Goal: Task Accomplishment & Management: Use online tool/utility

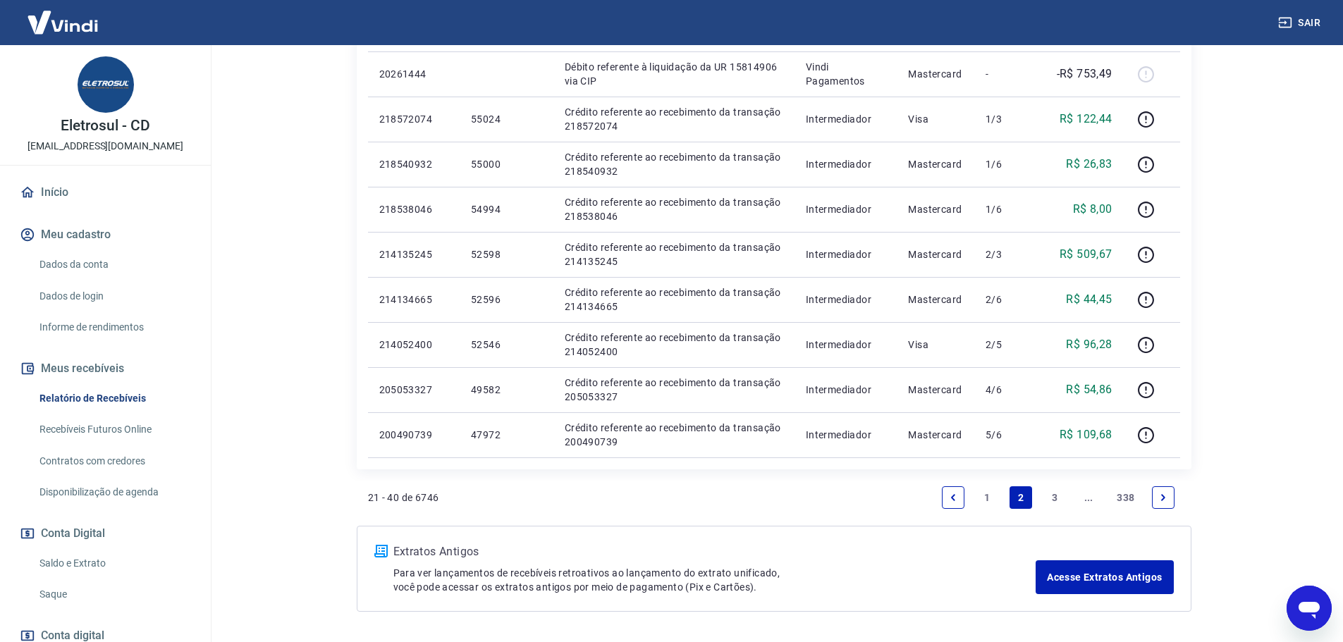
scroll to position [1030, 0]
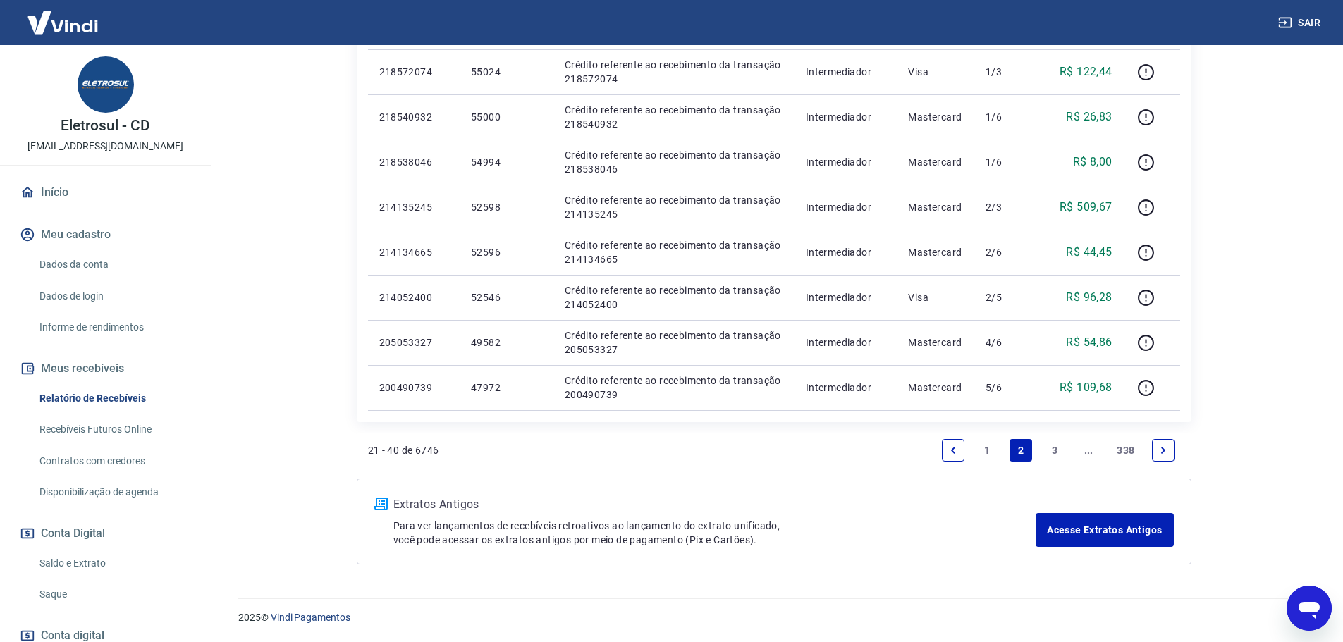
click at [957, 451] on icon "Previous page" at bounding box center [953, 451] width 10 height 10
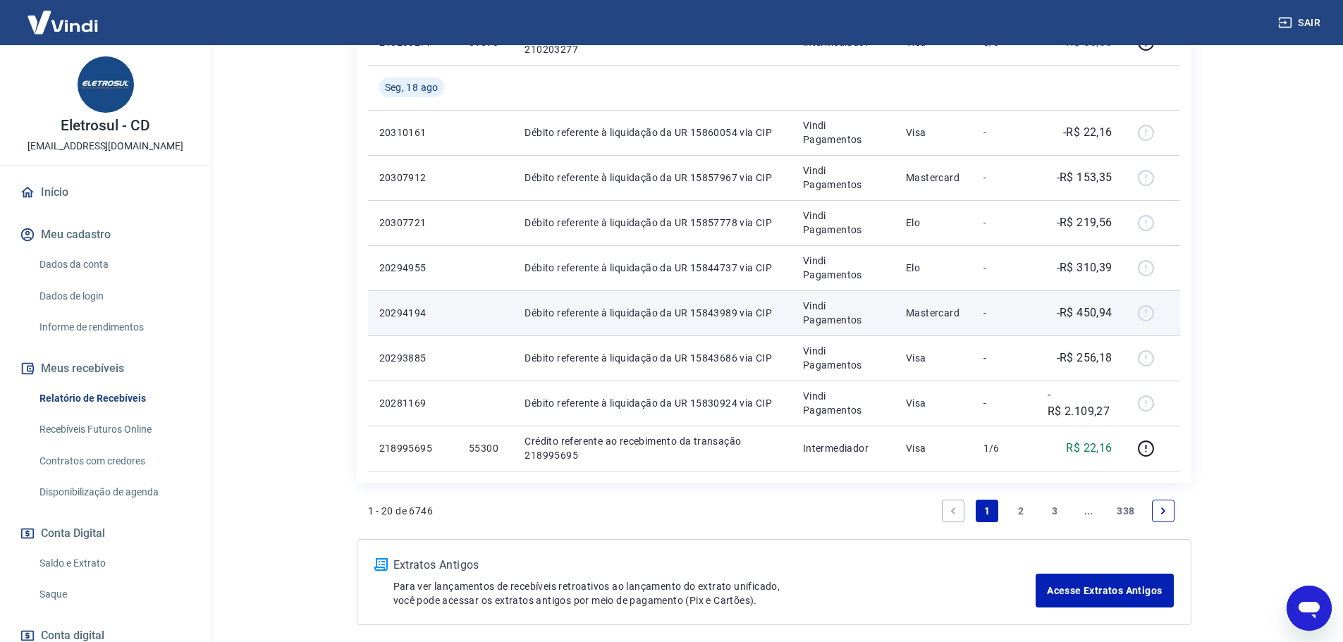
scroll to position [844, 0]
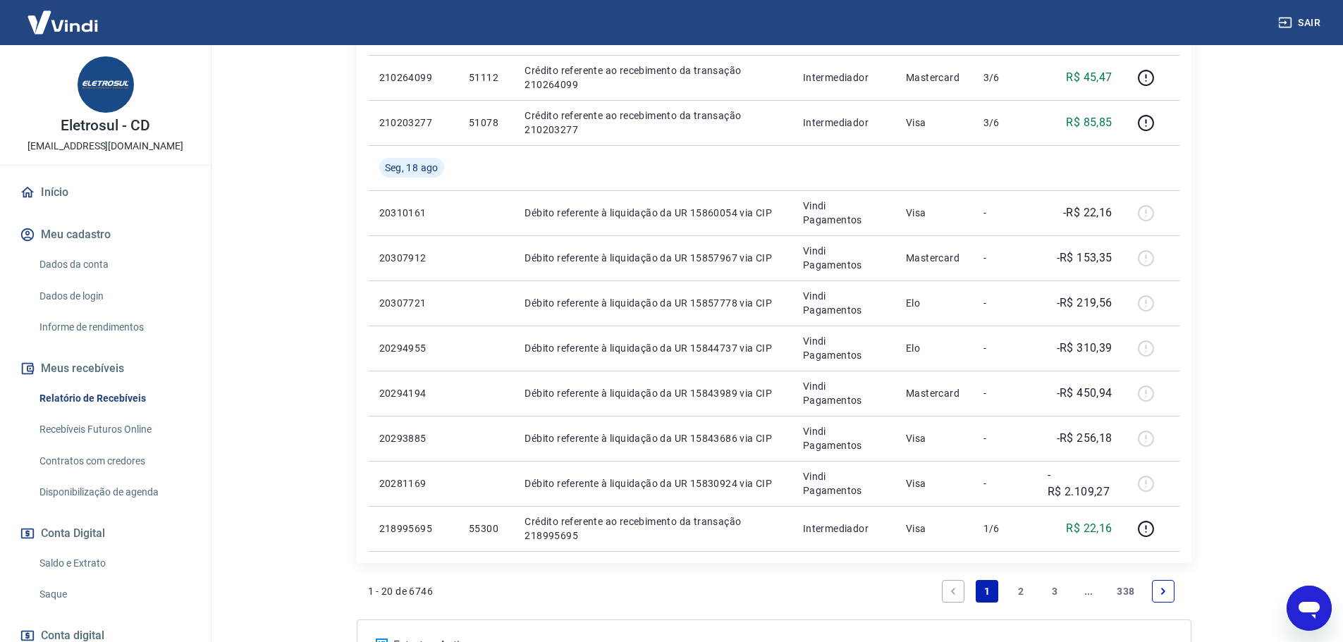
click at [1161, 594] on icon "Next page" at bounding box center [1163, 591] width 4 height 6
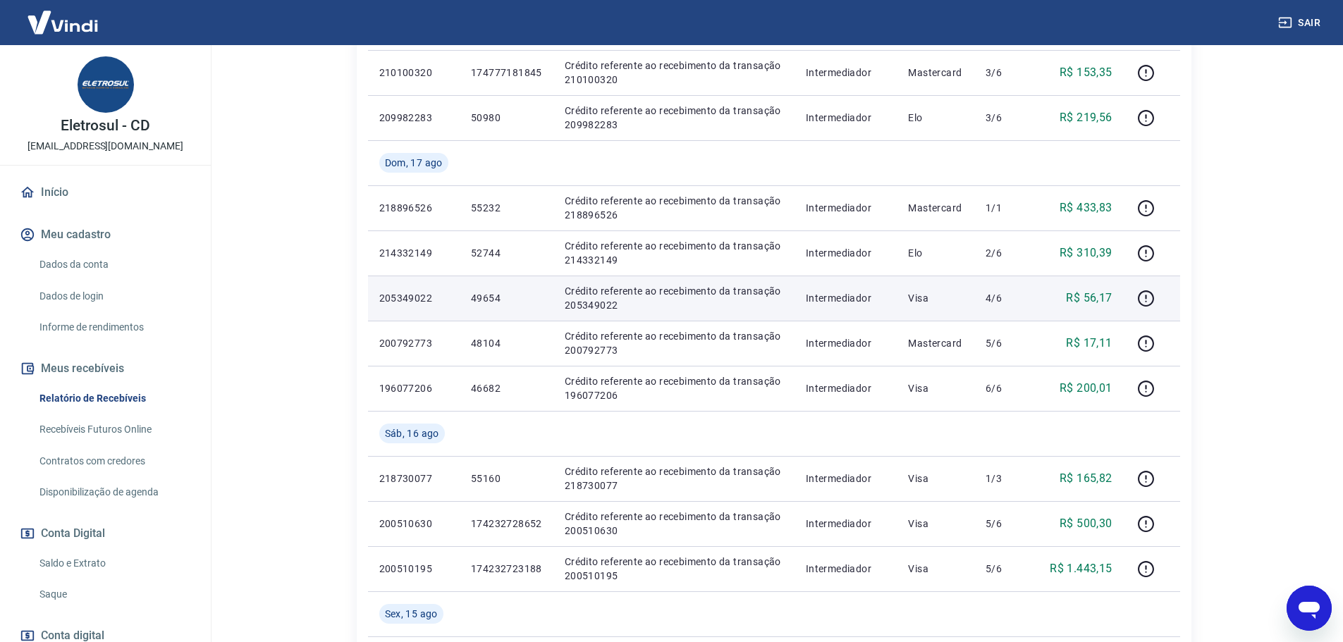
scroll to position [423, 0]
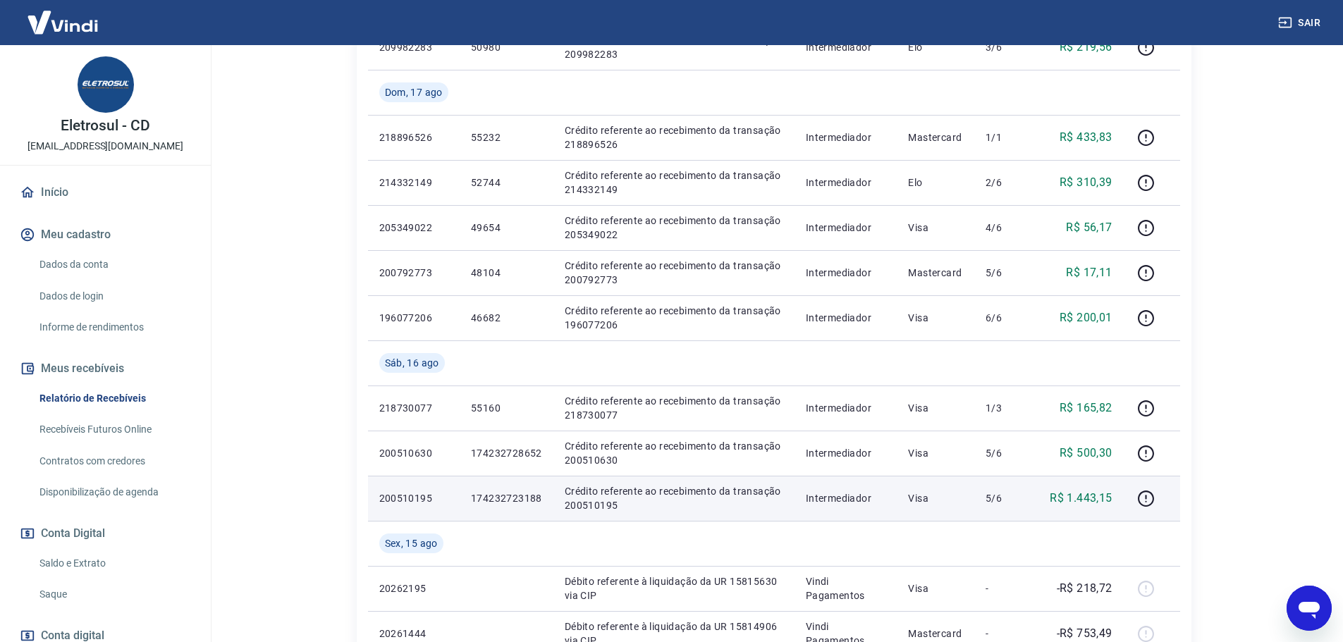
click at [522, 498] on p "174232723188" at bounding box center [506, 498] width 71 height 14
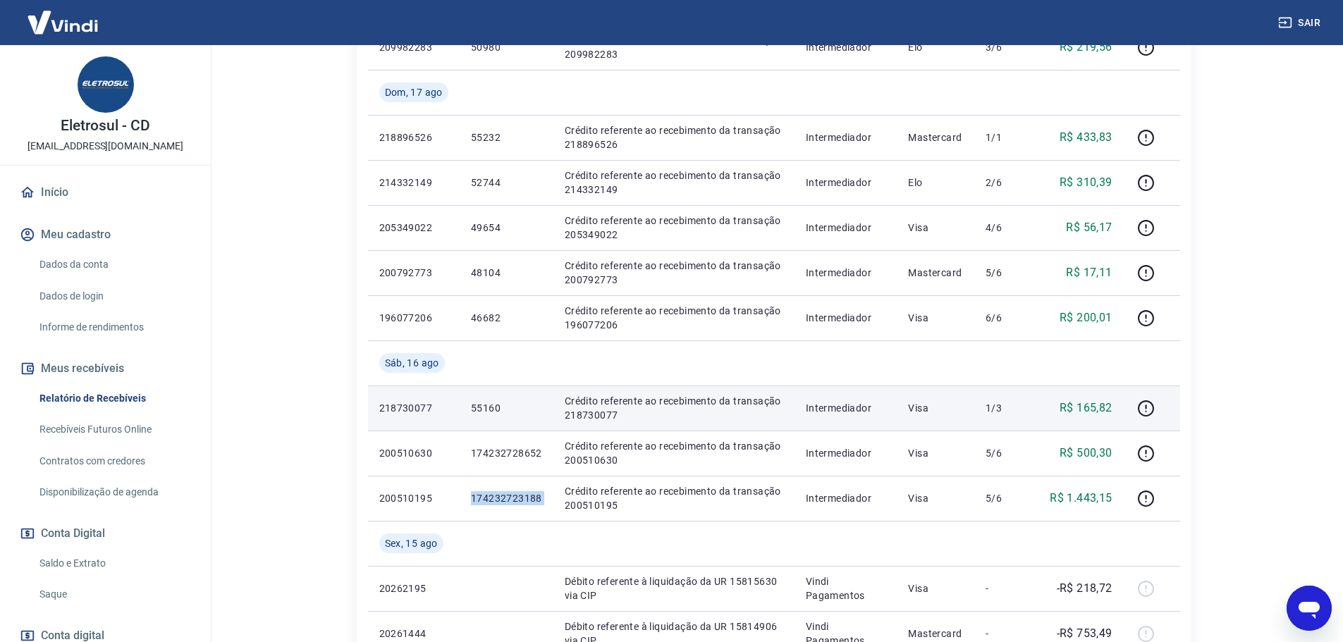
copy p "174232723188"
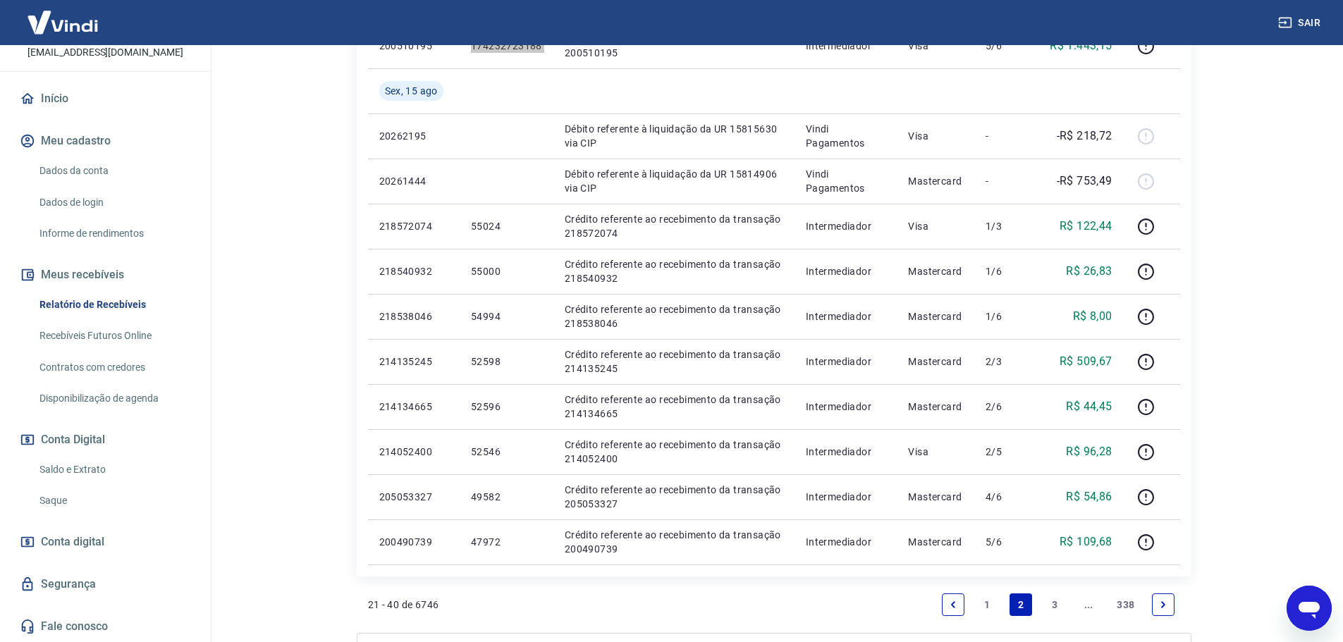
scroll to position [1030, 0]
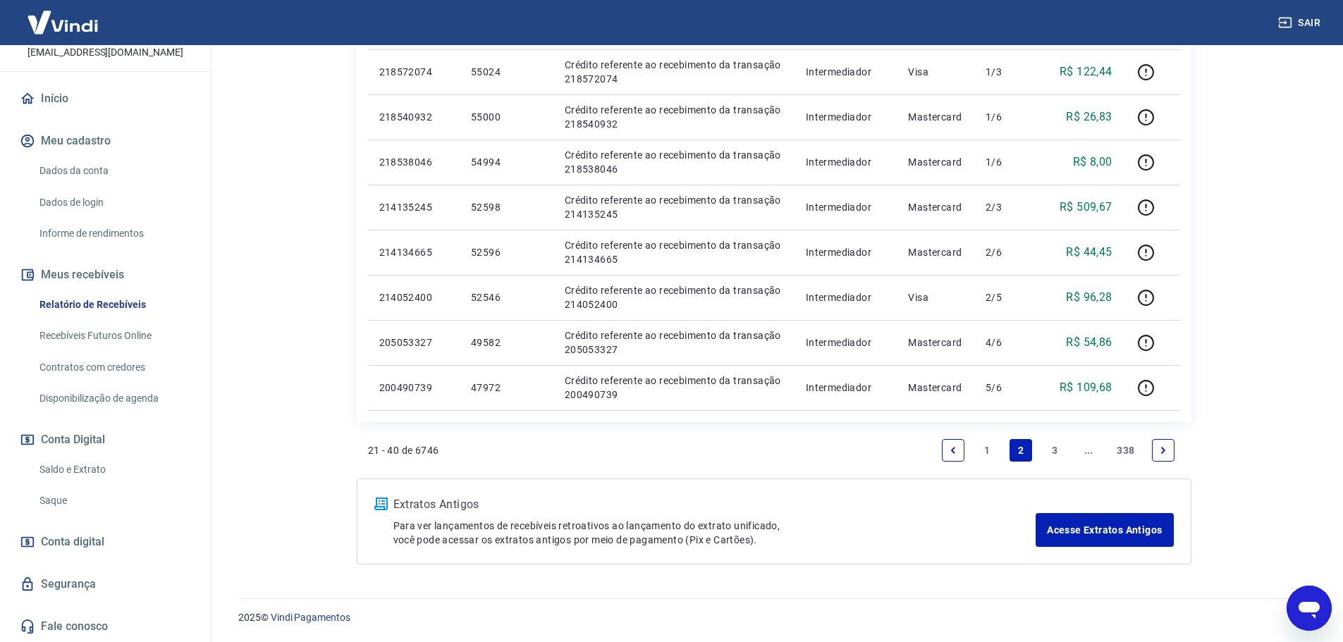
click at [100, 539] on span "Conta digital" at bounding box center [72, 542] width 63 height 20
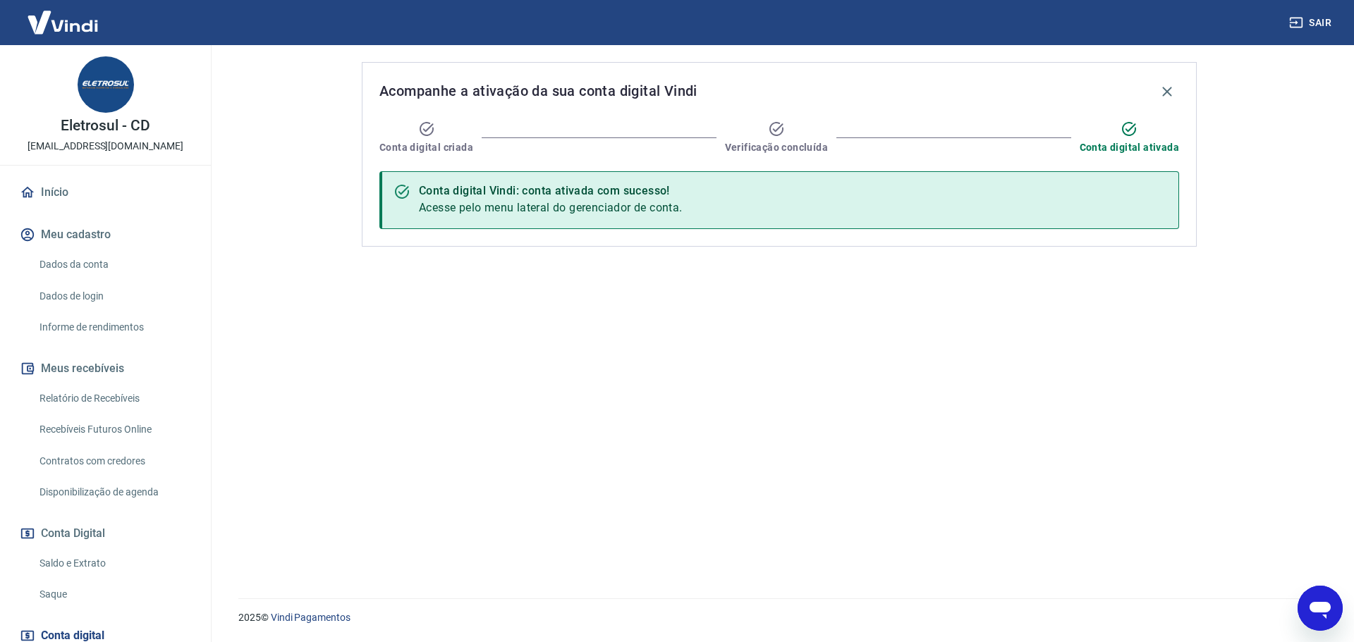
click at [109, 82] on img at bounding box center [106, 84] width 56 height 56
click at [90, 23] on img at bounding box center [63, 22] width 92 height 43
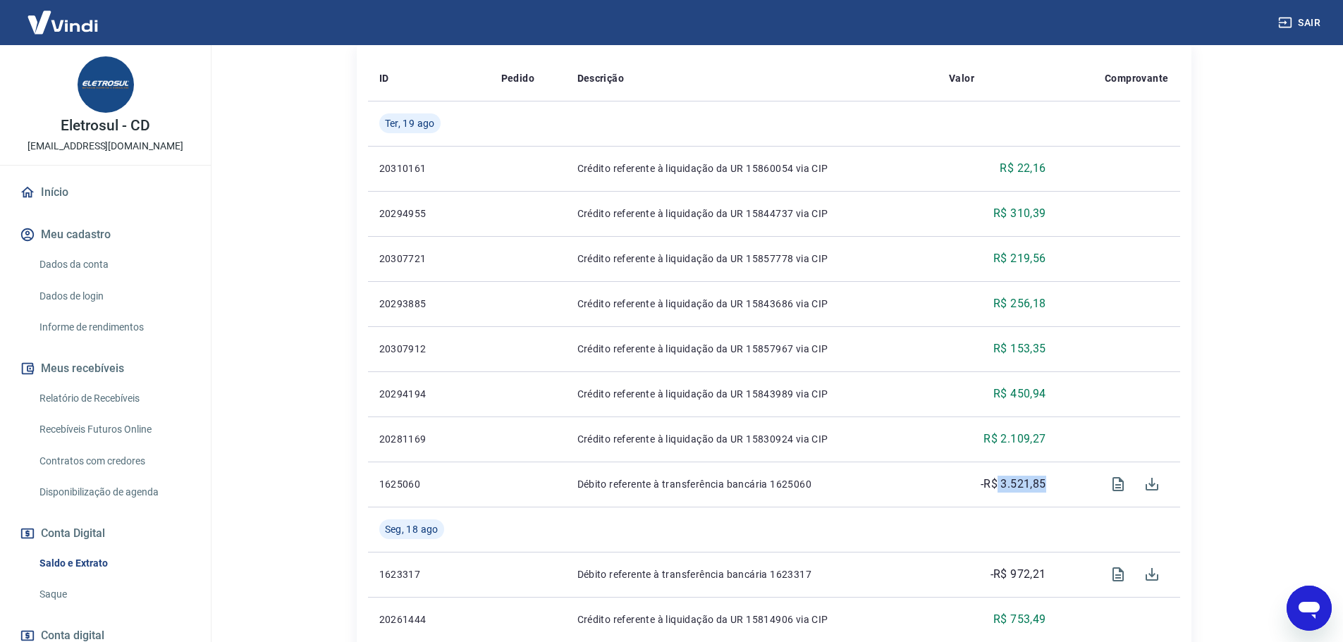
click at [66, 25] on img at bounding box center [63, 22] width 92 height 43
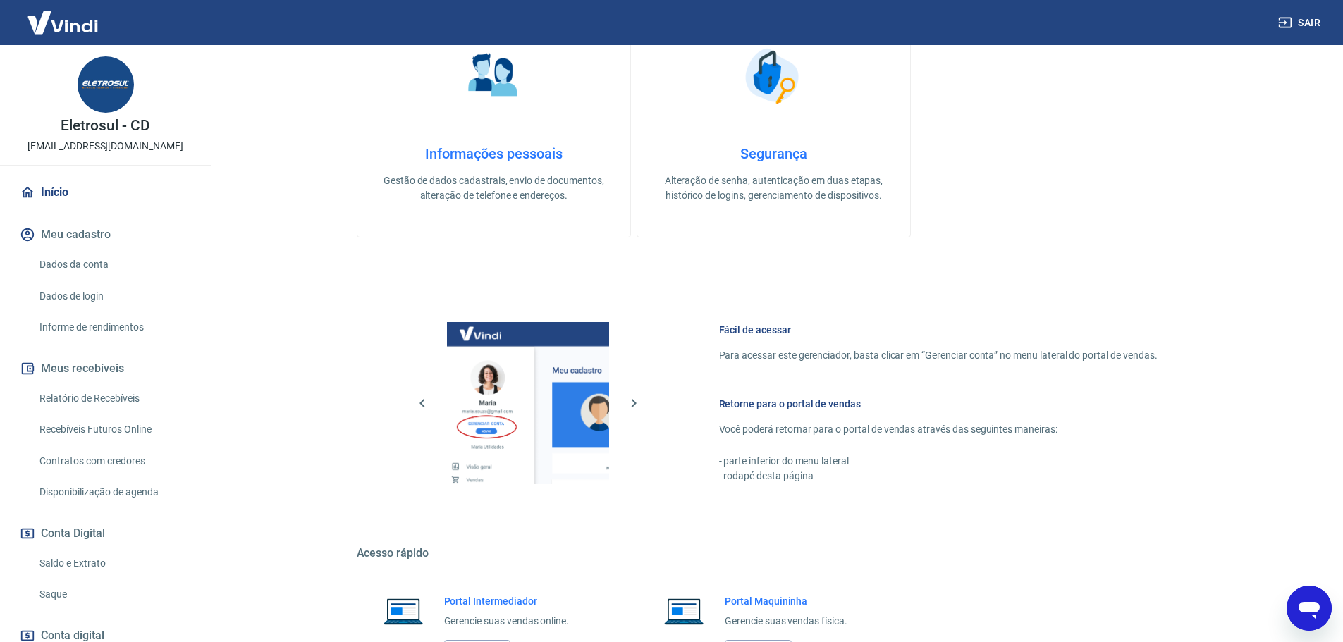
click at [58, 190] on link "Início" at bounding box center [105, 192] width 177 height 31
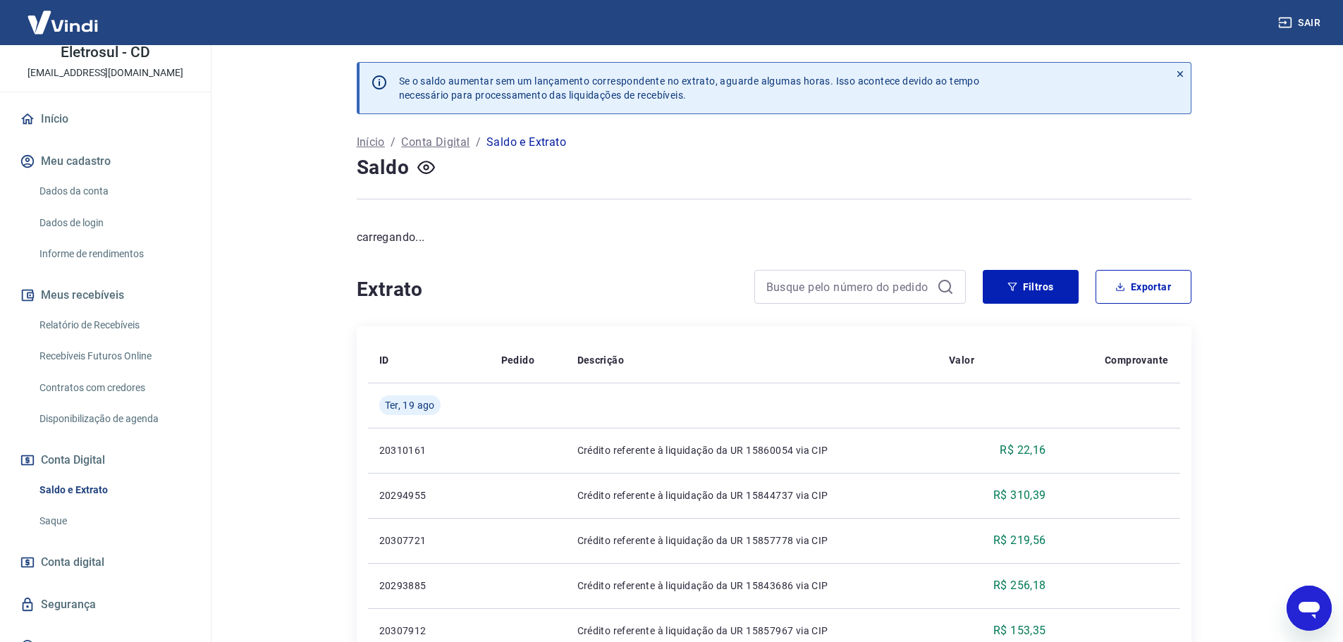
scroll to position [94, 0]
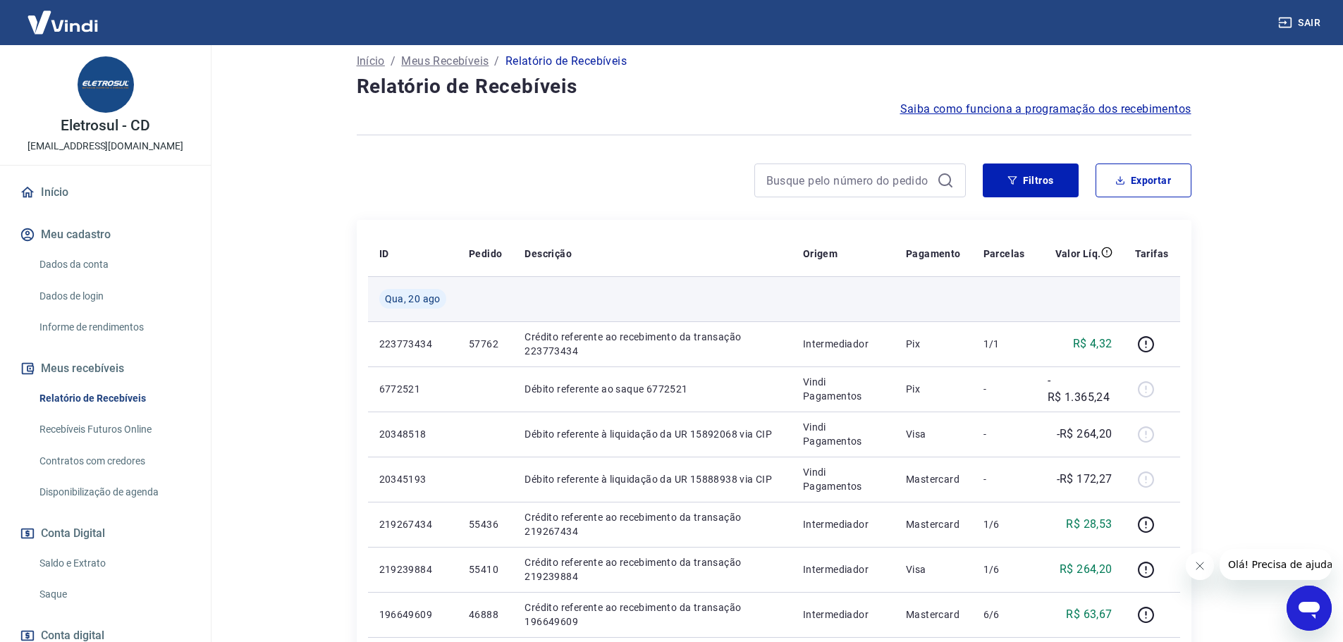
scroll to position [141, 0]
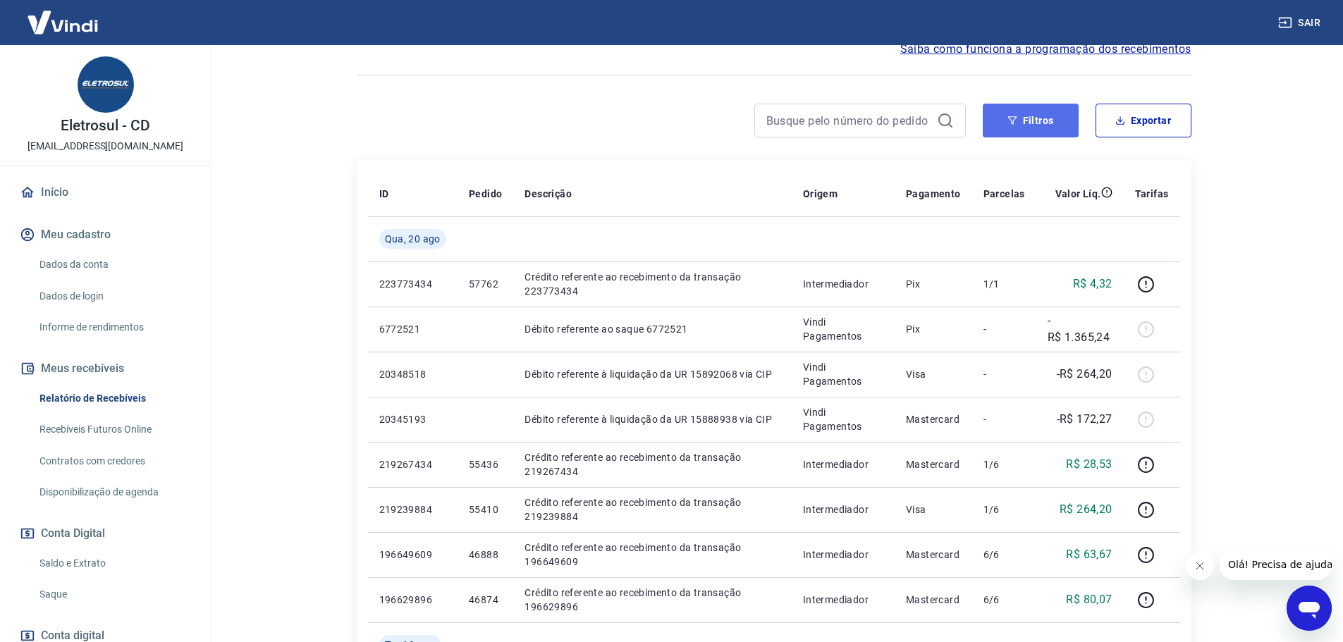
click at [1029, 121] on button "Filtros" at bounding box center [1031, 121] width 96 height 34
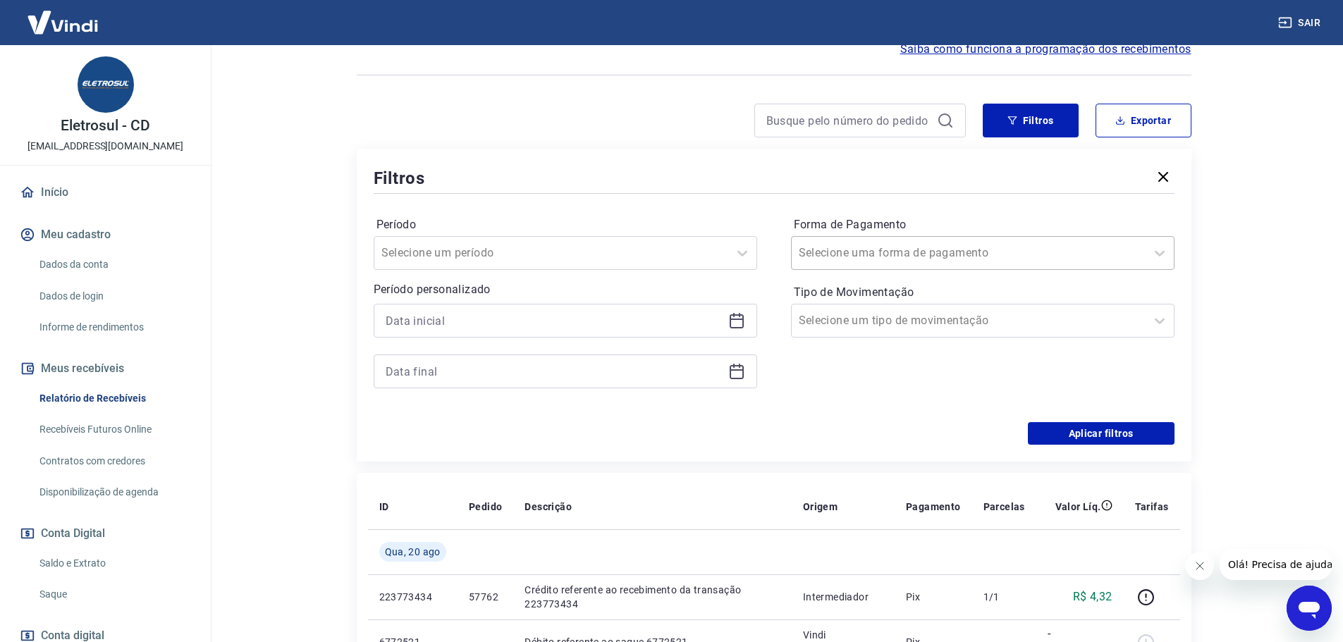
click at [962, 252] on div at bounding box center [969, 253] width 340 height 20
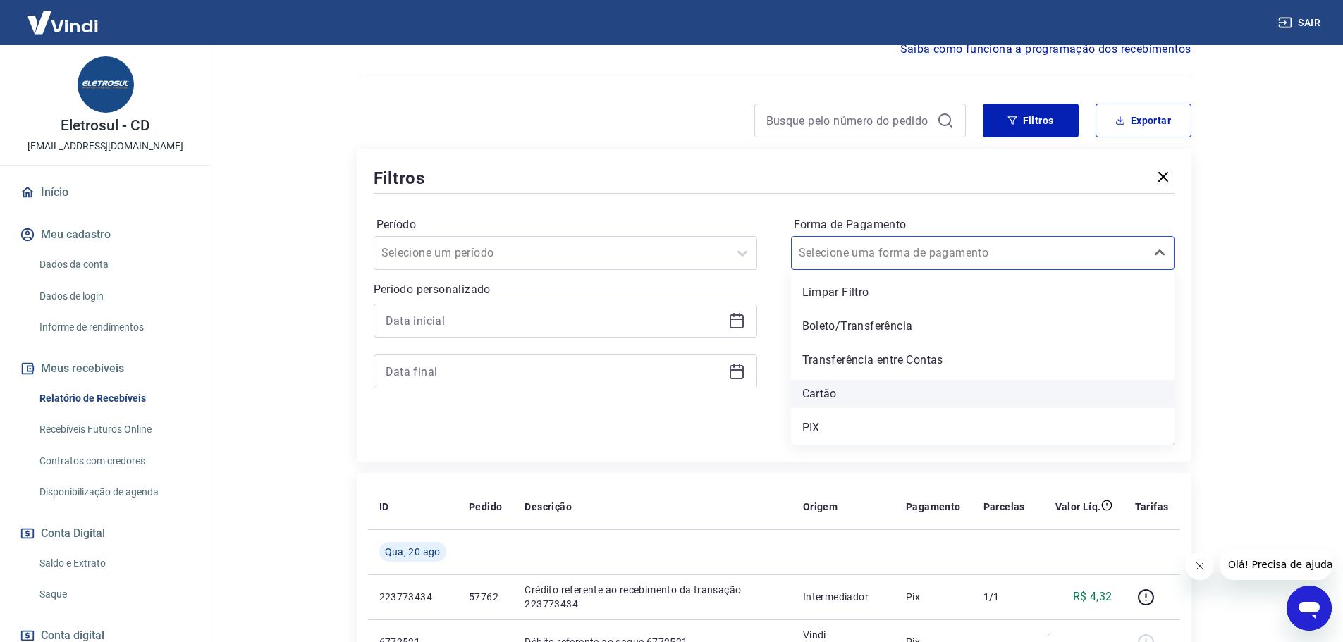
click at [883, 393] on div "Cartão" at bounding box center [982, 394] width 383 height 28
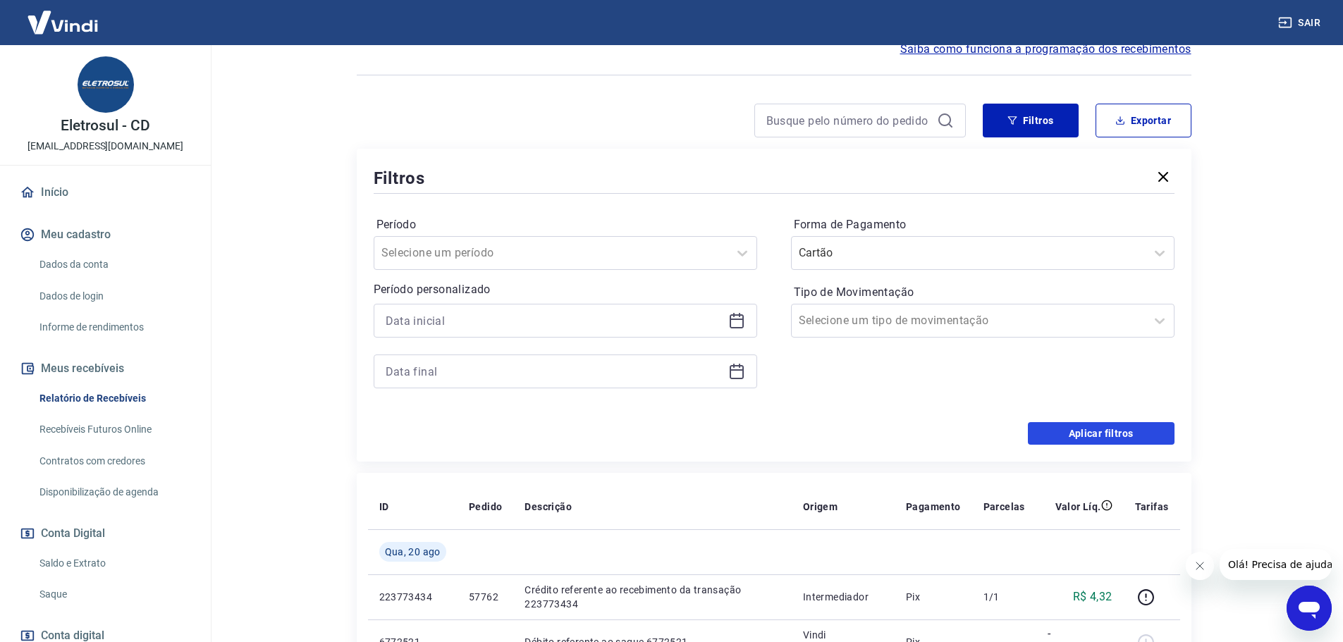
drag, startPoint x: 1124, startPoint y: 435, endPoint x: 534, endPoint y: 455, distance: 590.4
click at [1123, 435] on button "Aplicar filtros" at bounding box center [1101, 433] width 147 height 23
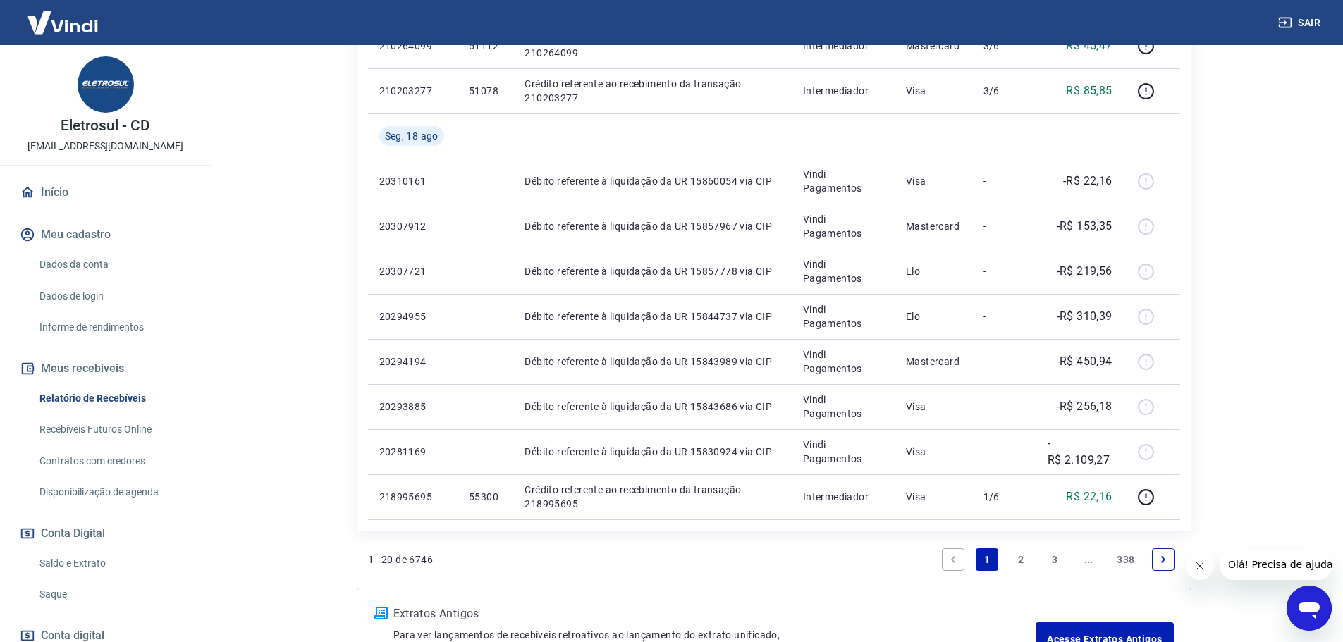
scroll to position [916, 0]
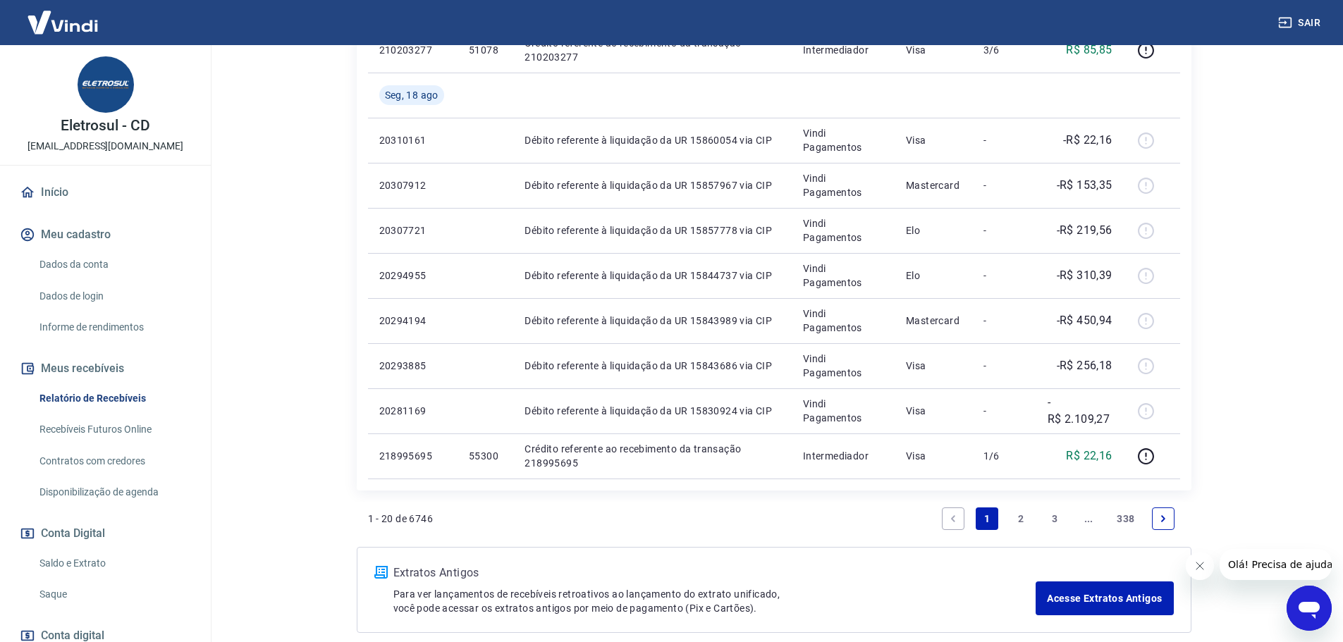
click at [1169, 517] on link "Next page" at bounding box center [1163, 519] width 23 height 23
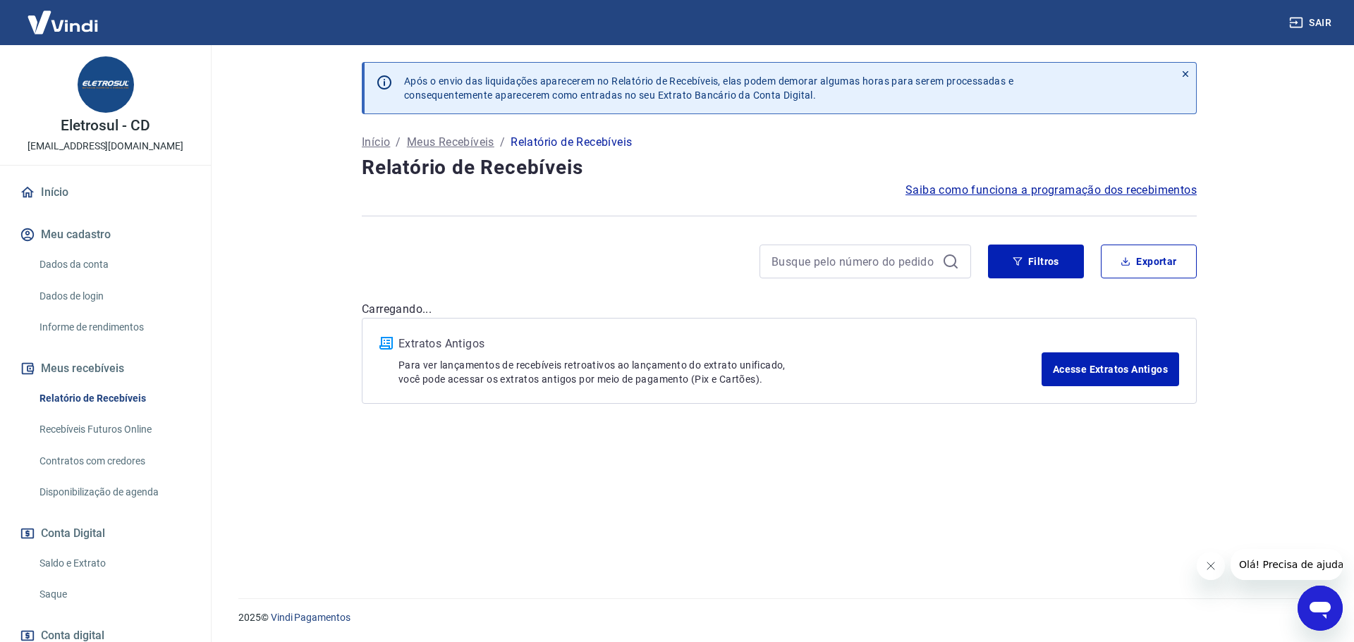
click at [1220, 567] on button "Fechar mensagem da empresa" at bounding box center [1210, 566] width 28 height 28
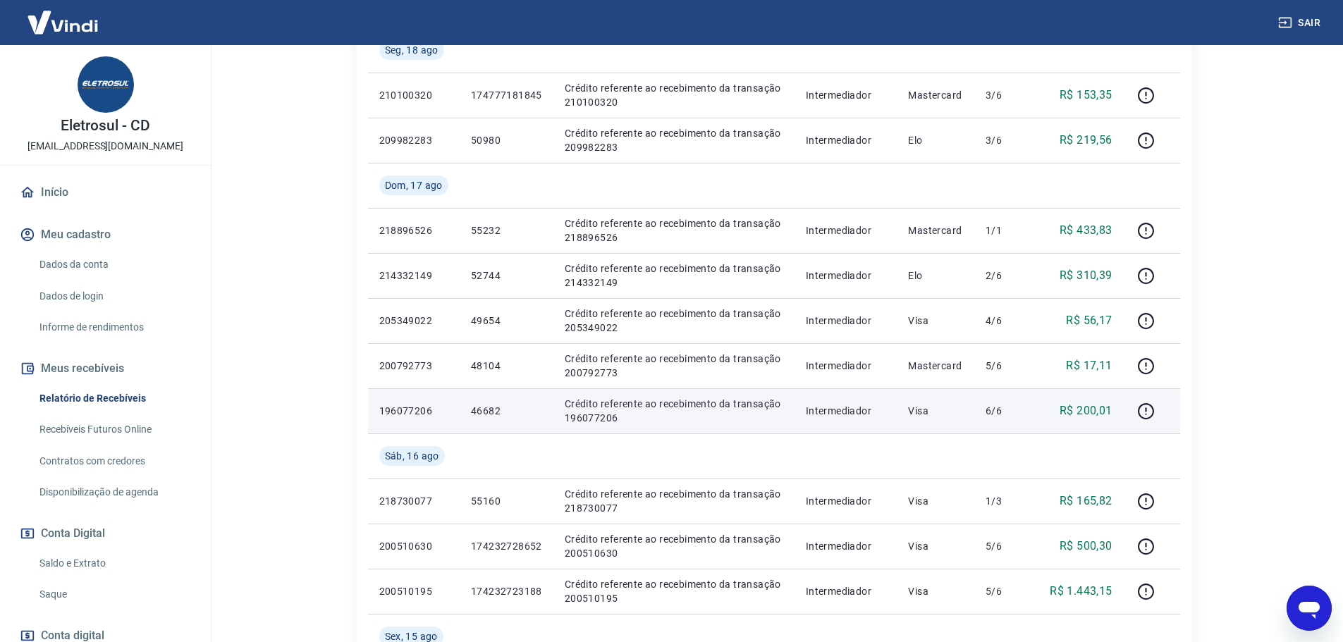
scroll to position [423, 0]
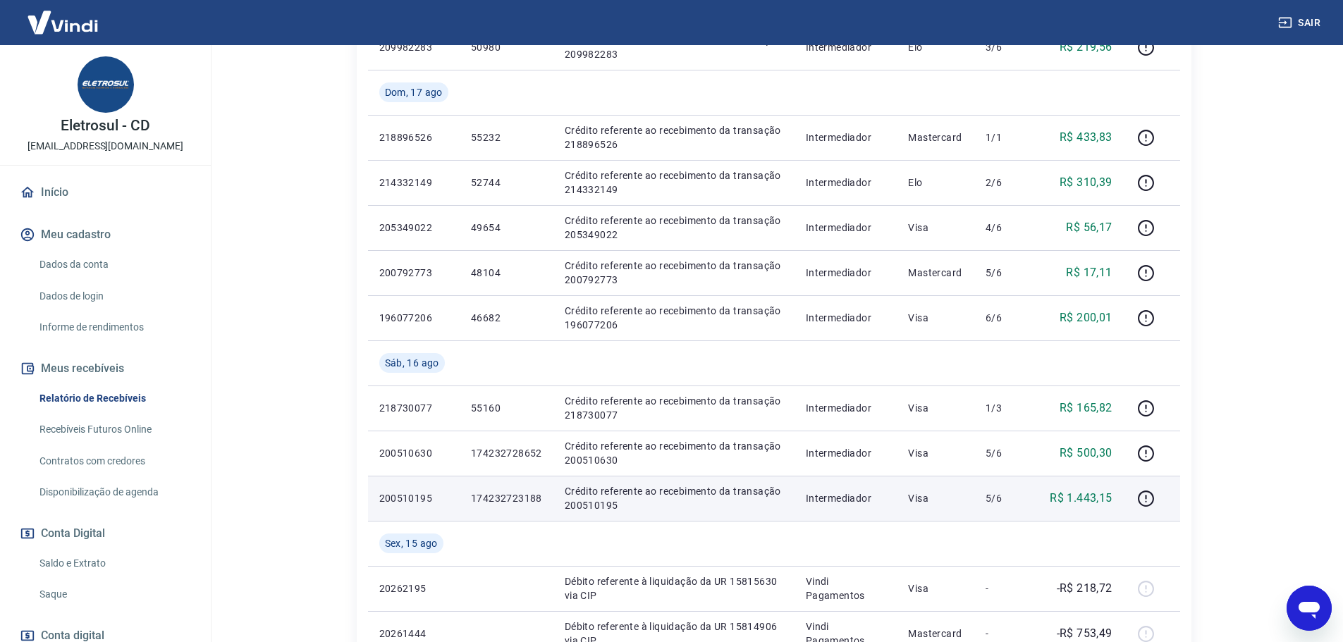
click at [512, 492] on p "174232723188" at bounding box center [506, 498] width 71 height 14
copy p "174232723188"
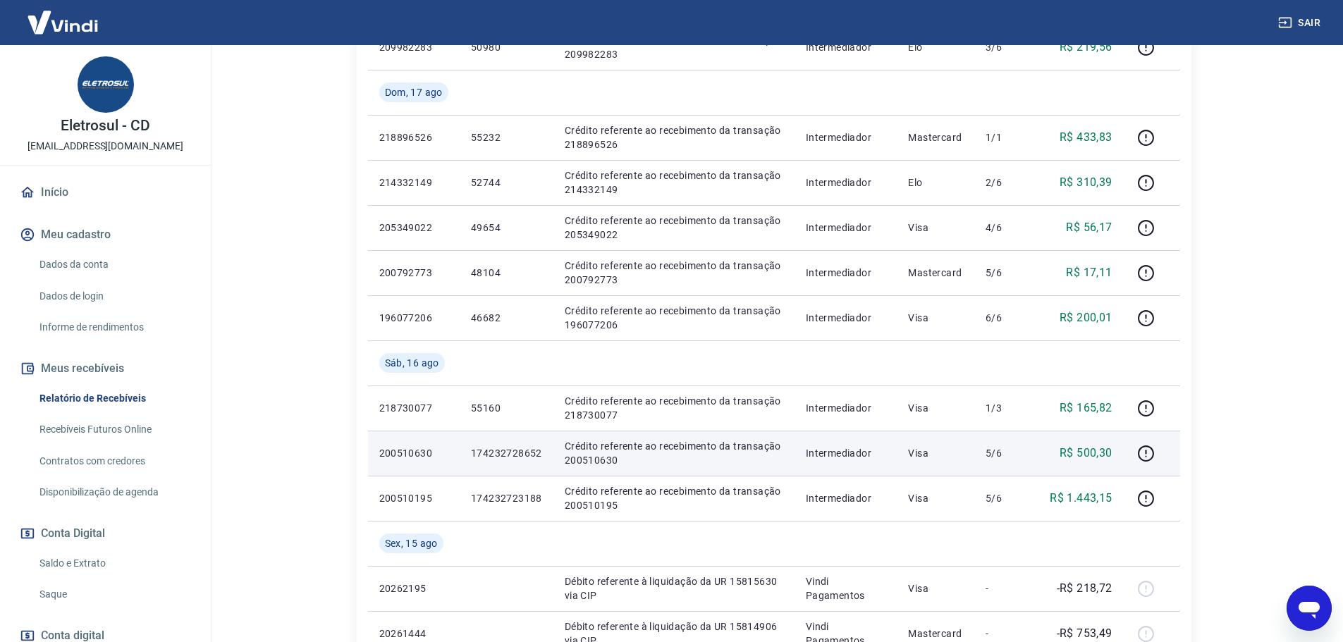
click at [508, 453] on p "174232728652" at bounding box center [506, 453] width 71 height 14
copy p "174232728652"
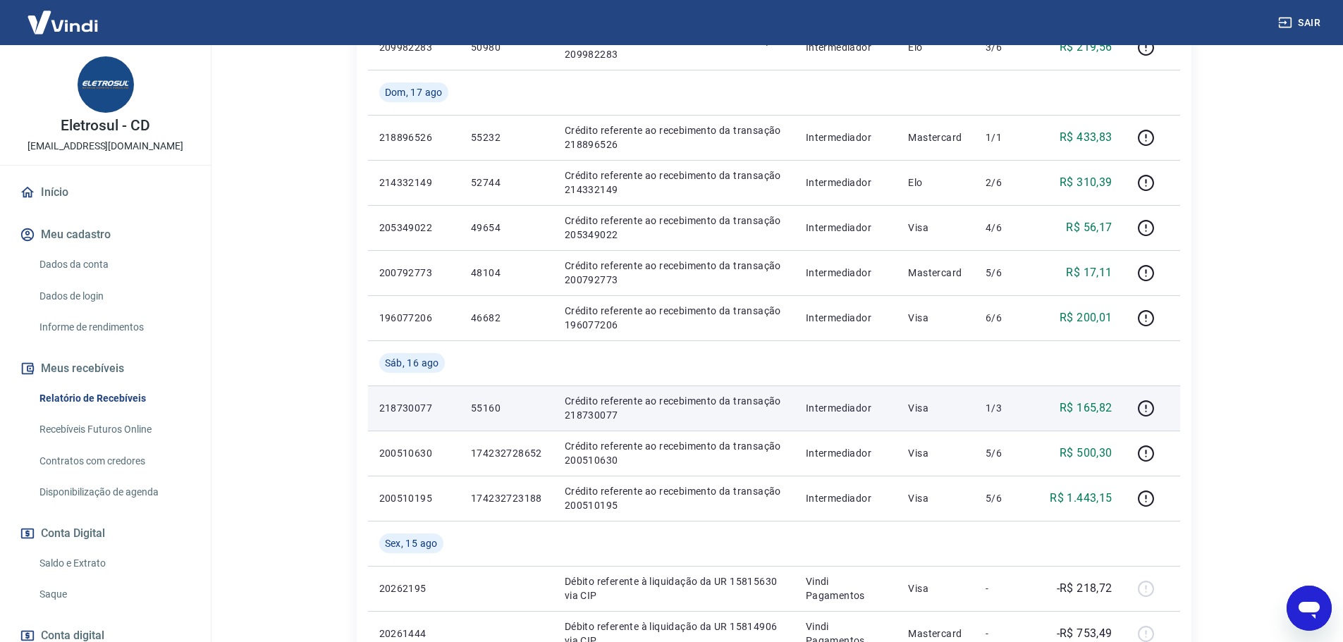
click at [486, 408] on p "55160" at bounding box center [506, 408] width 71 height 14
click at [485, 408] on p "55160" at bounding box center [506, 408] width 71 height 14
copy p "55160"
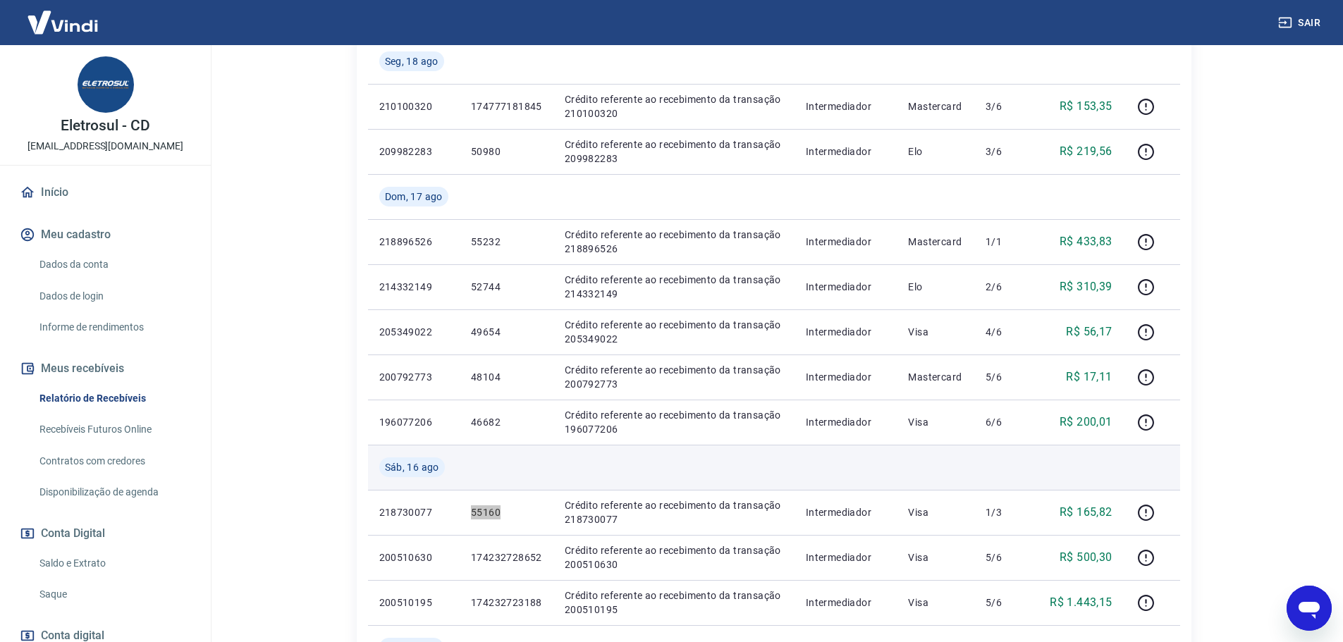
scroll to position [352, 0]
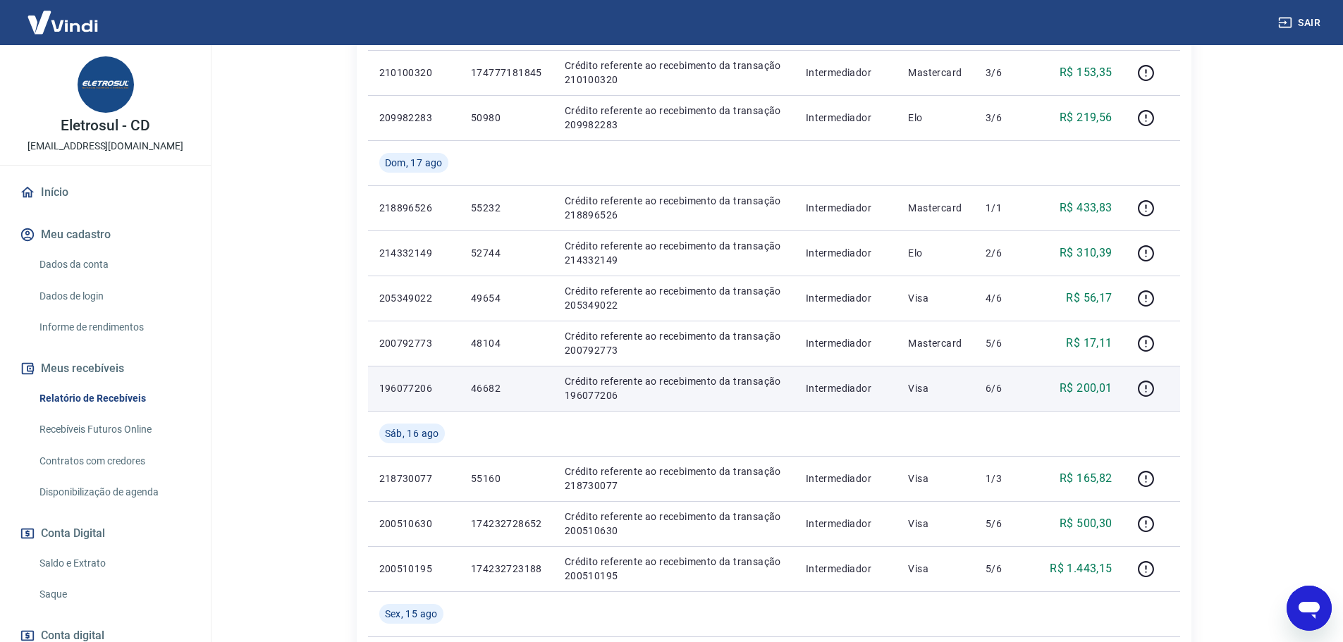
click at [486, 385] on p "46682" at bounding box center [506, 388] width 71 height 14
copy p "46682"
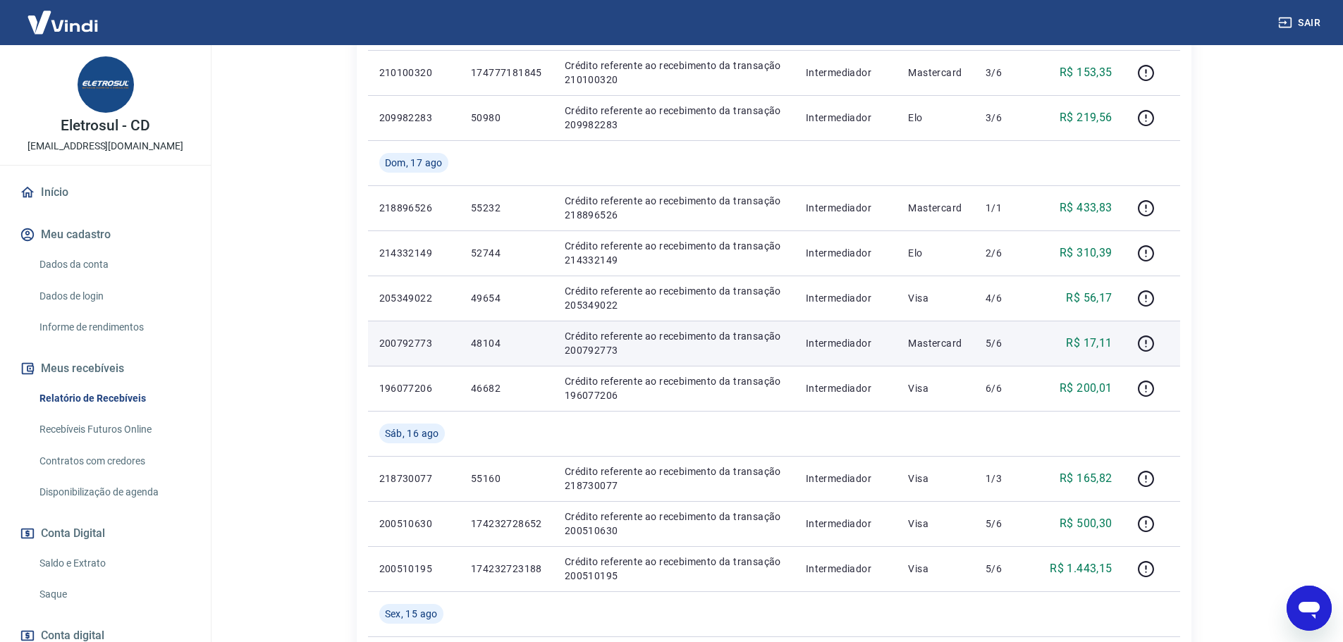
click at [484, 342] on p "48104" at bounding box center [506, 343] width 71 height 14
click at [485, 342] on p "48104" at bounding box center [506, 343] width 71 height 14
copy p "48104"
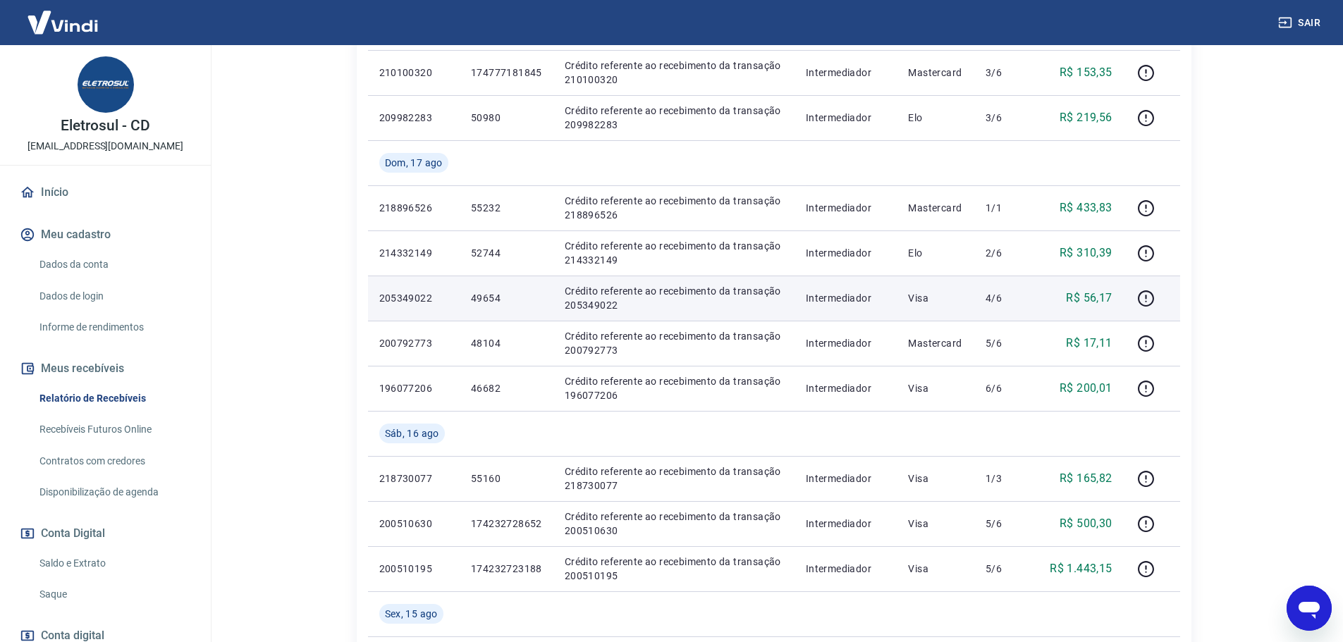
click at [488, 296] on p "49654" at bounding box center [506, 298] width 71 height 14
copy p "49654"
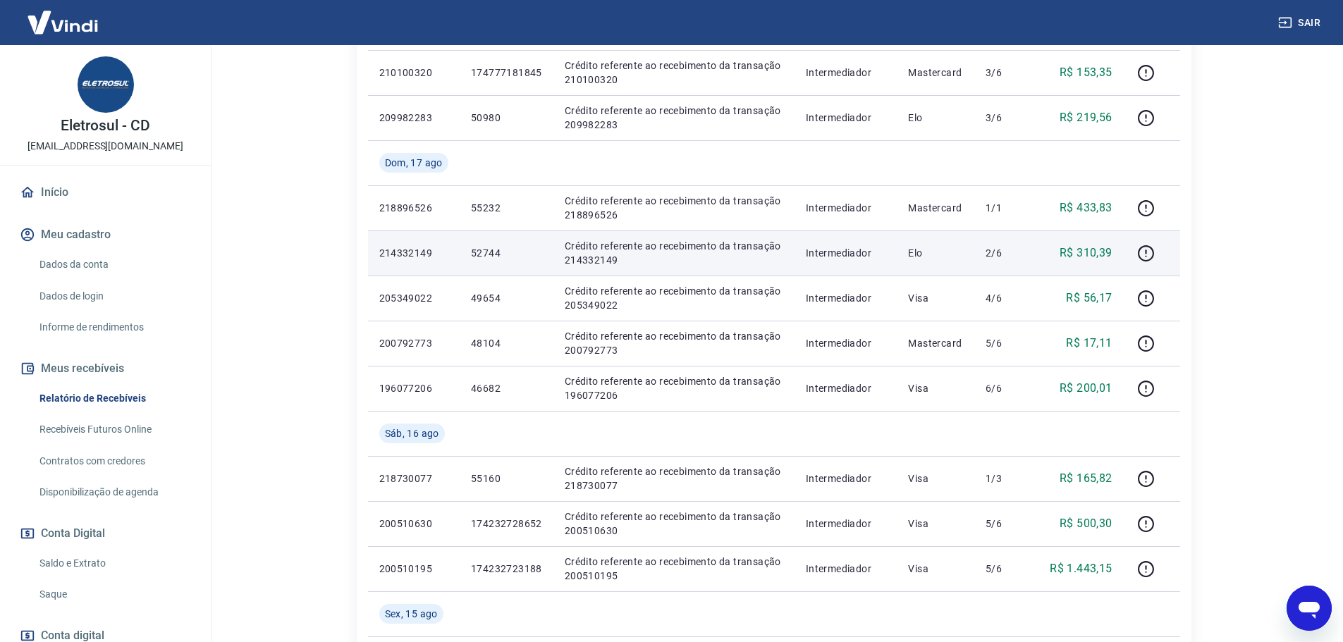
click at [477, 250] on p "52744" at bounding box center [506, 253] width 71 height 14
copy p "52744"
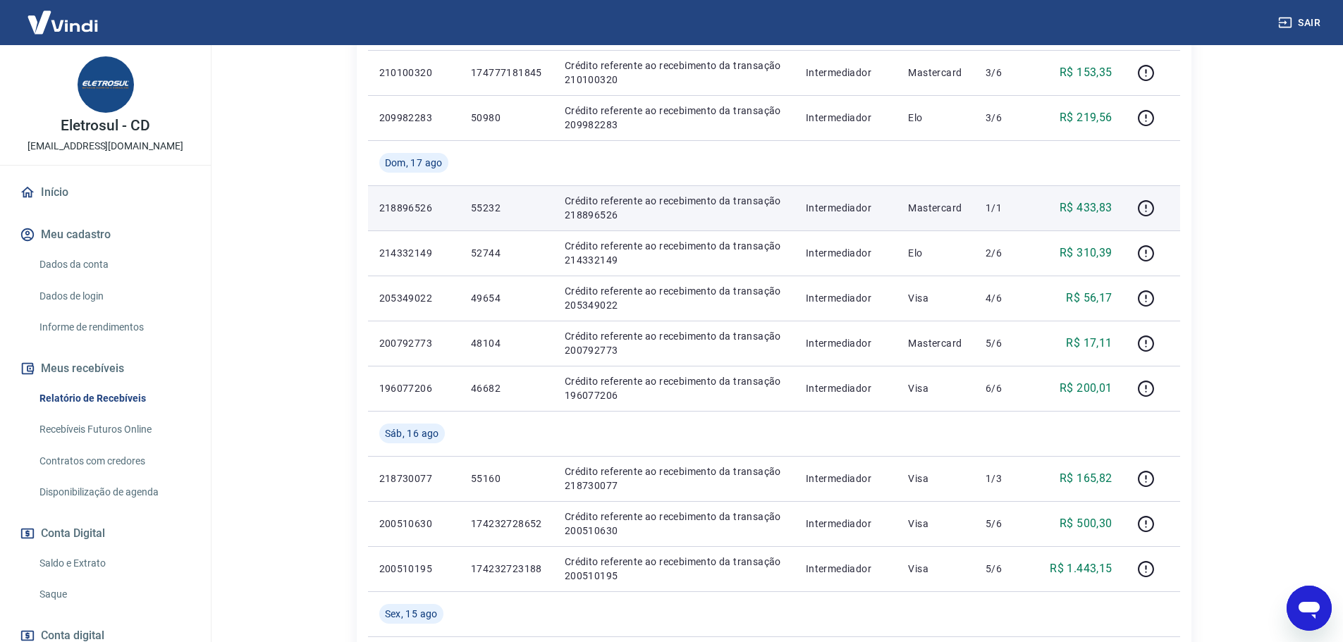
click at [492, 204] on p "55232" at bounding box center [506, 208] width 71 height 14
copy p "55232"
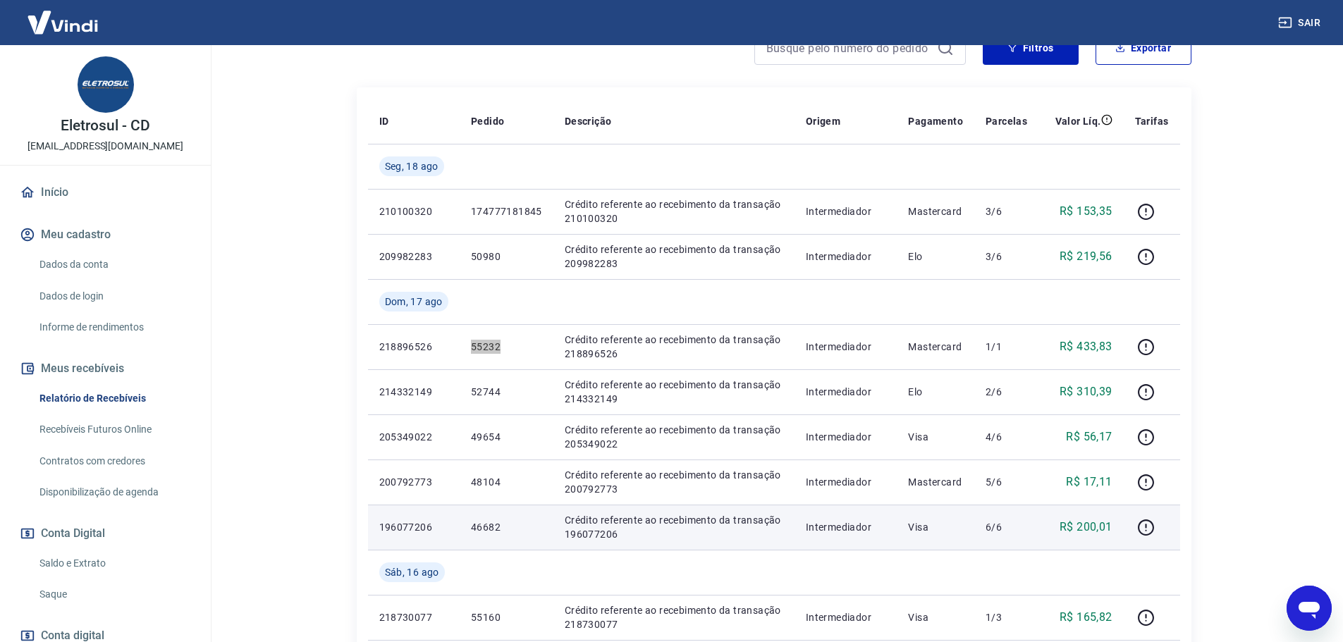
scroll to position [141, 0]
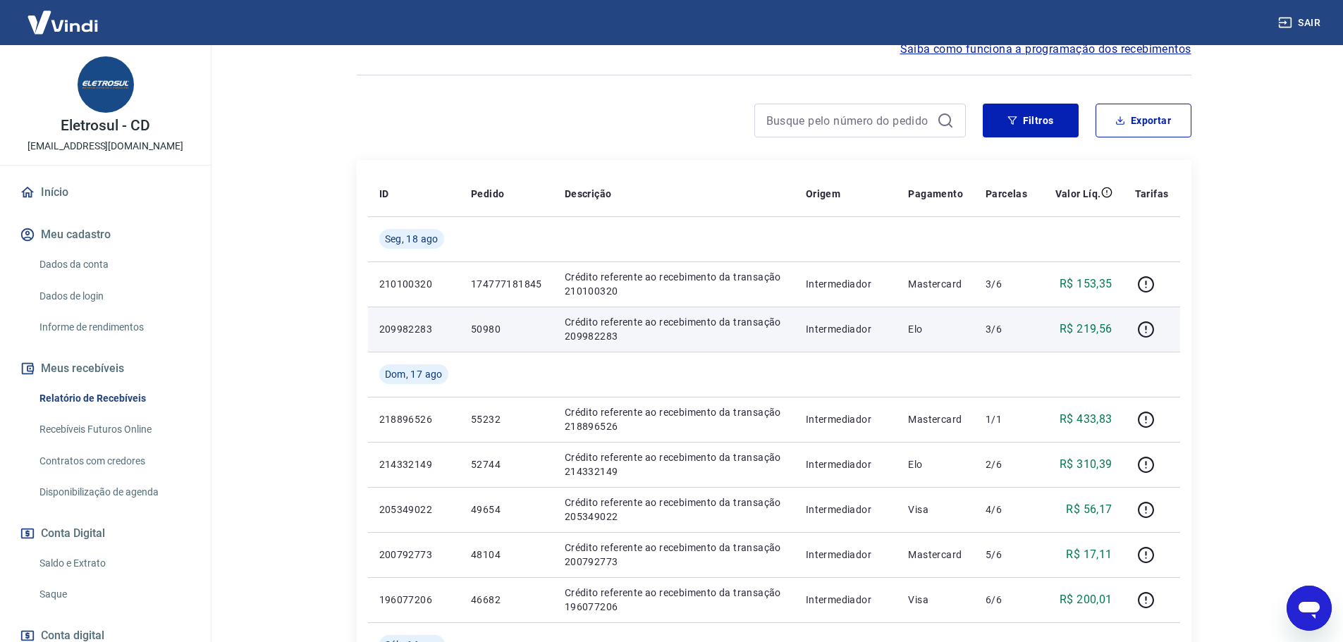
click at [481, 331] on p "50980" at bounding box center [506, 329] width 71 height 14
copy p "50980"
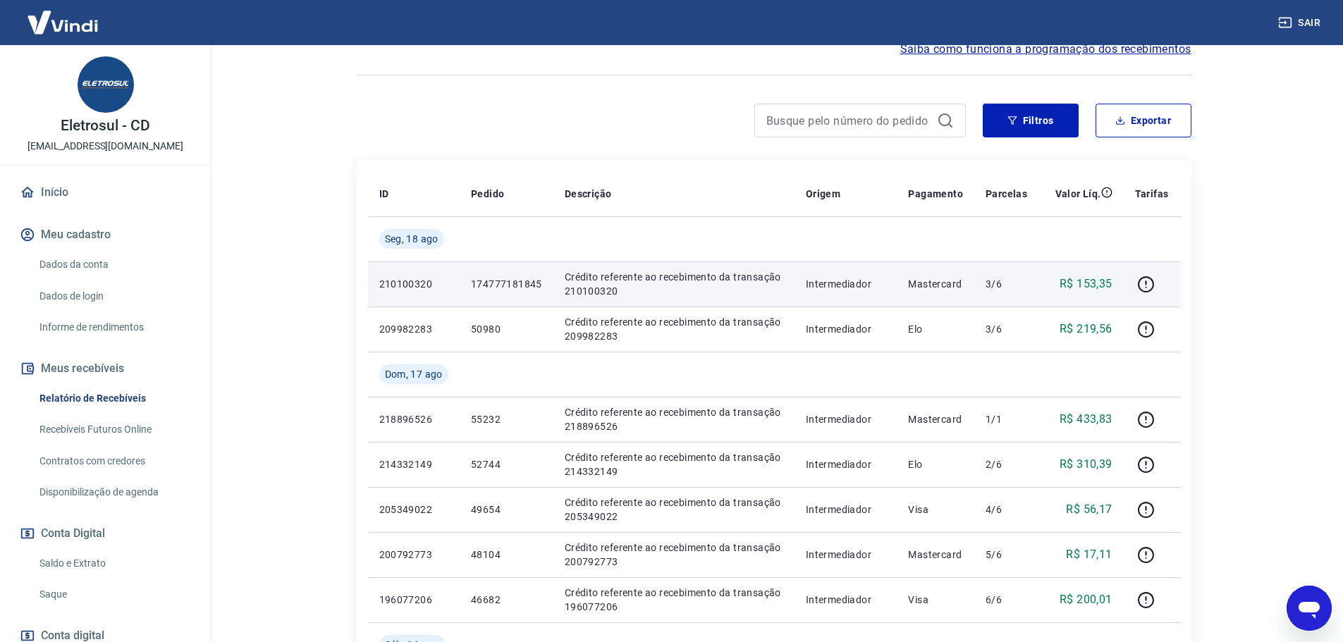
click at [510, 281] on p "174777181845" at bounding box center [506, 284] width 71 height 14
copy p "174777181845"
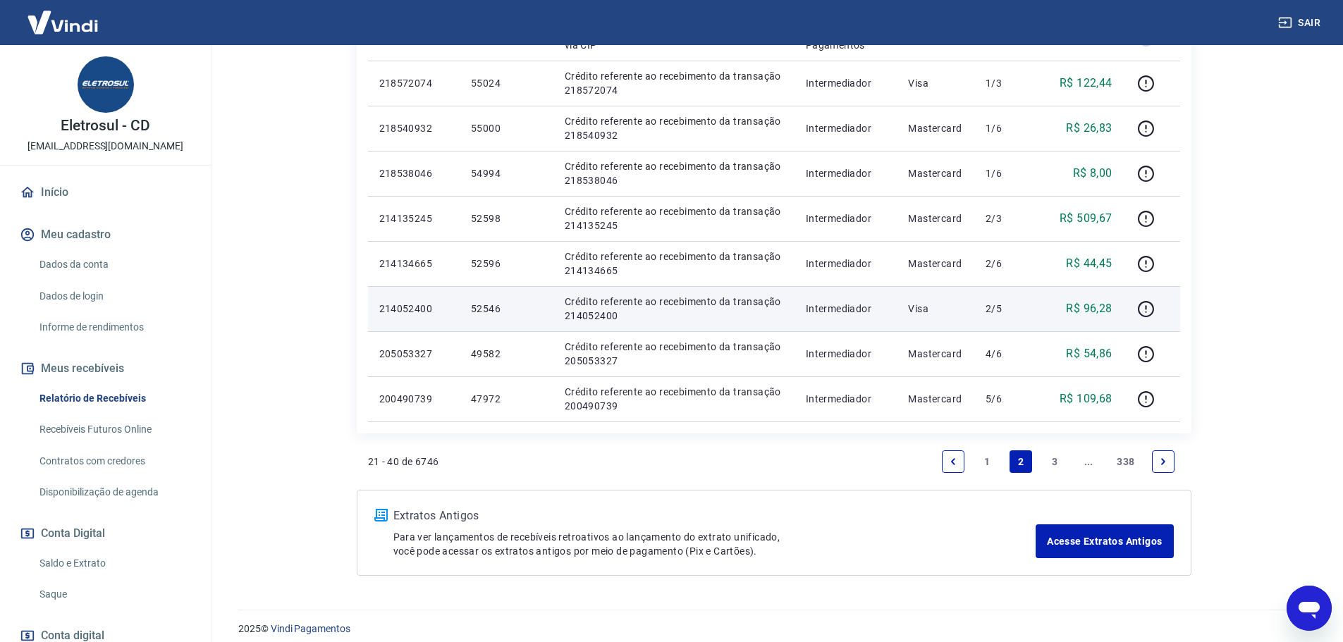
scroll to position [1030, 0]
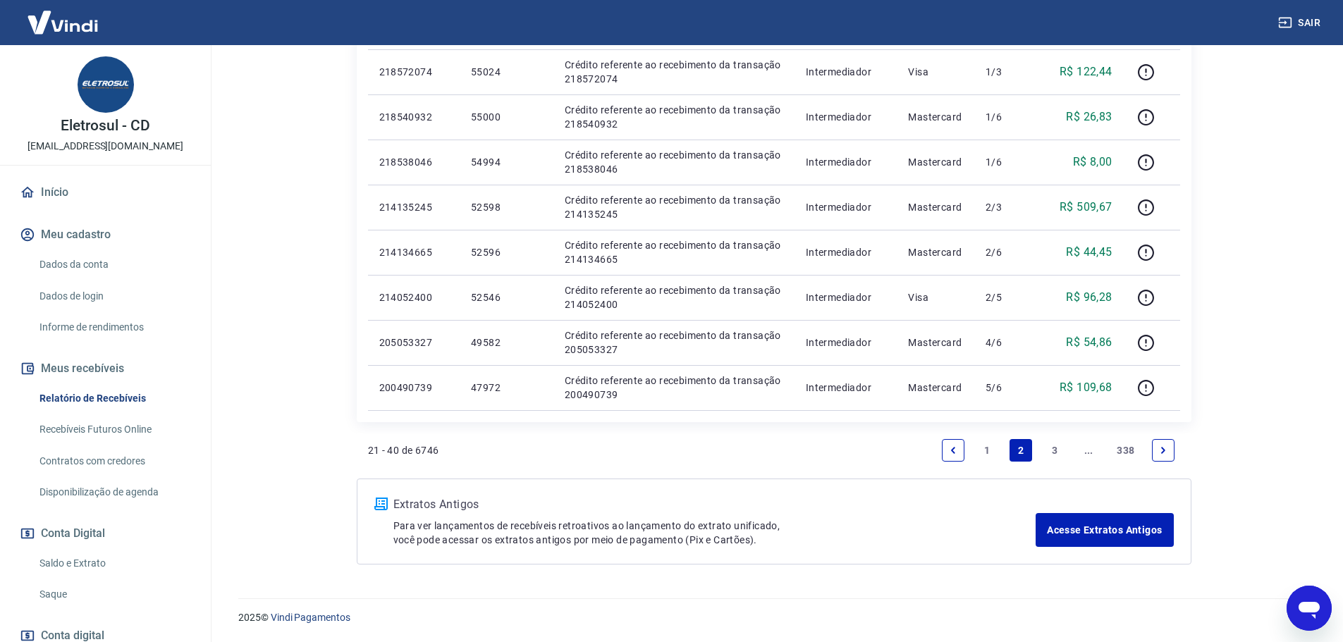
click at [955, 455] on link "Previous page" at bounding box center [953, 450] width 23 height 23
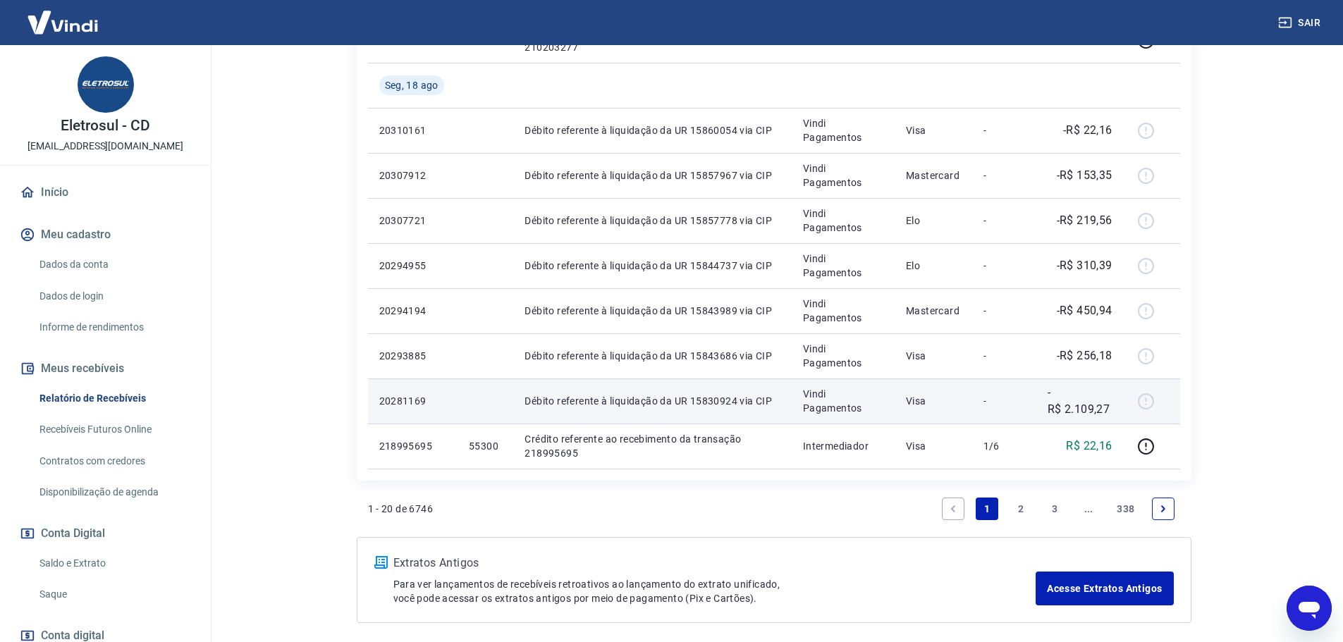
scroll to position [985, 0]
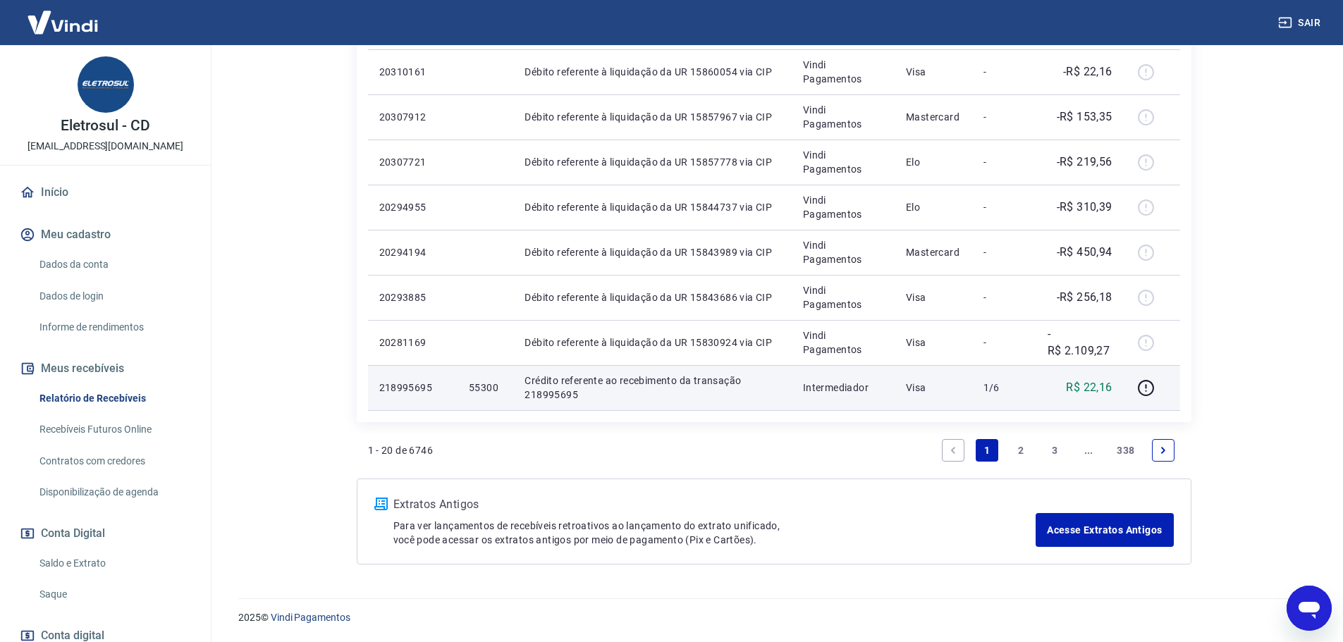
click at [484, 386] on p "55300" at bounding box center [485, 388] width 33 height 14
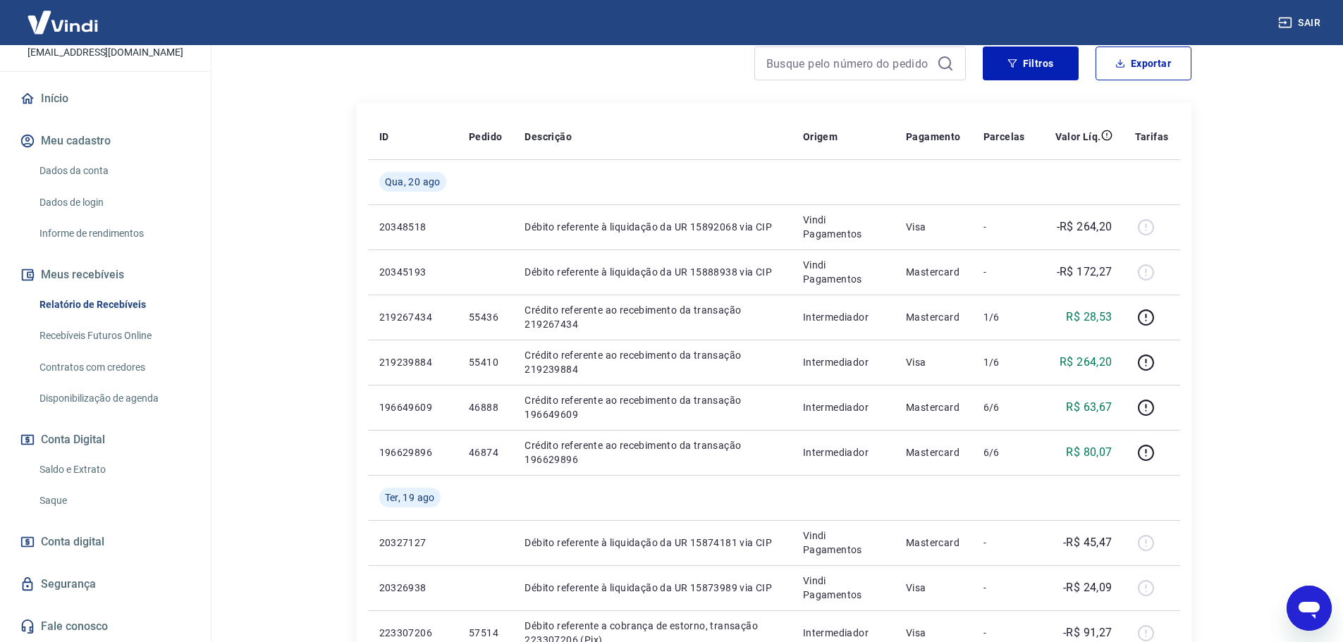
scroll to position [280, 0]
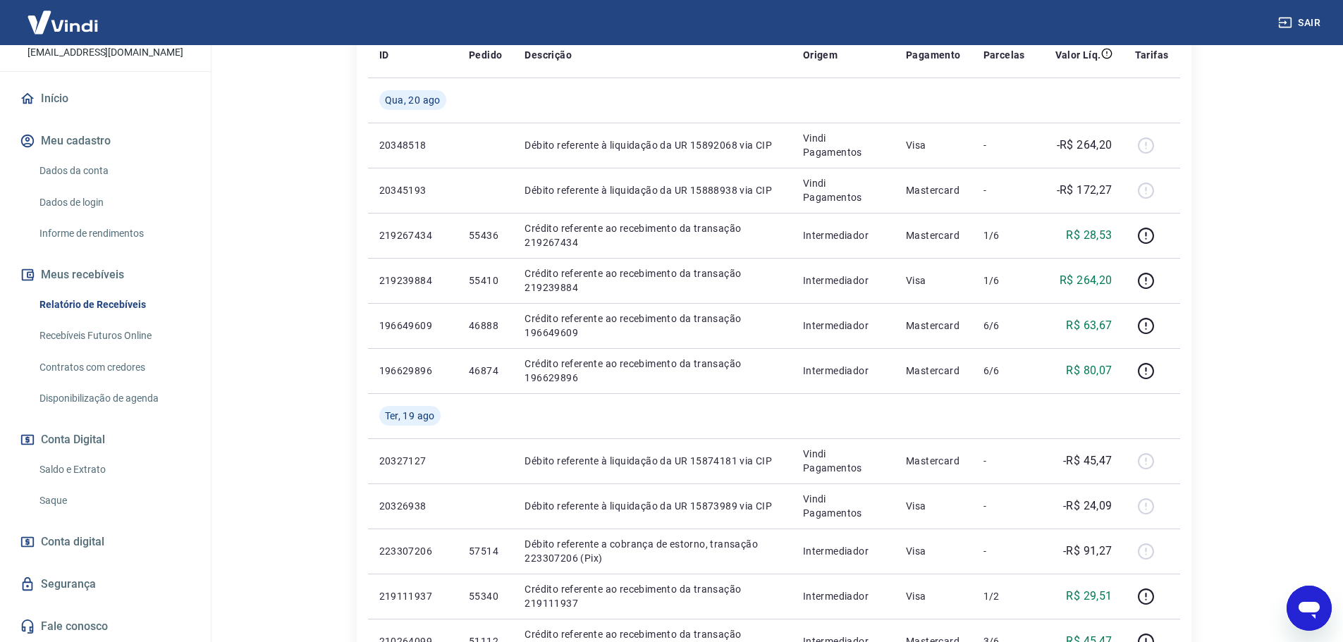
click at [106, 462] on link "Saldo e Extrato" at bounding box center [114, 469] width 160 height 29
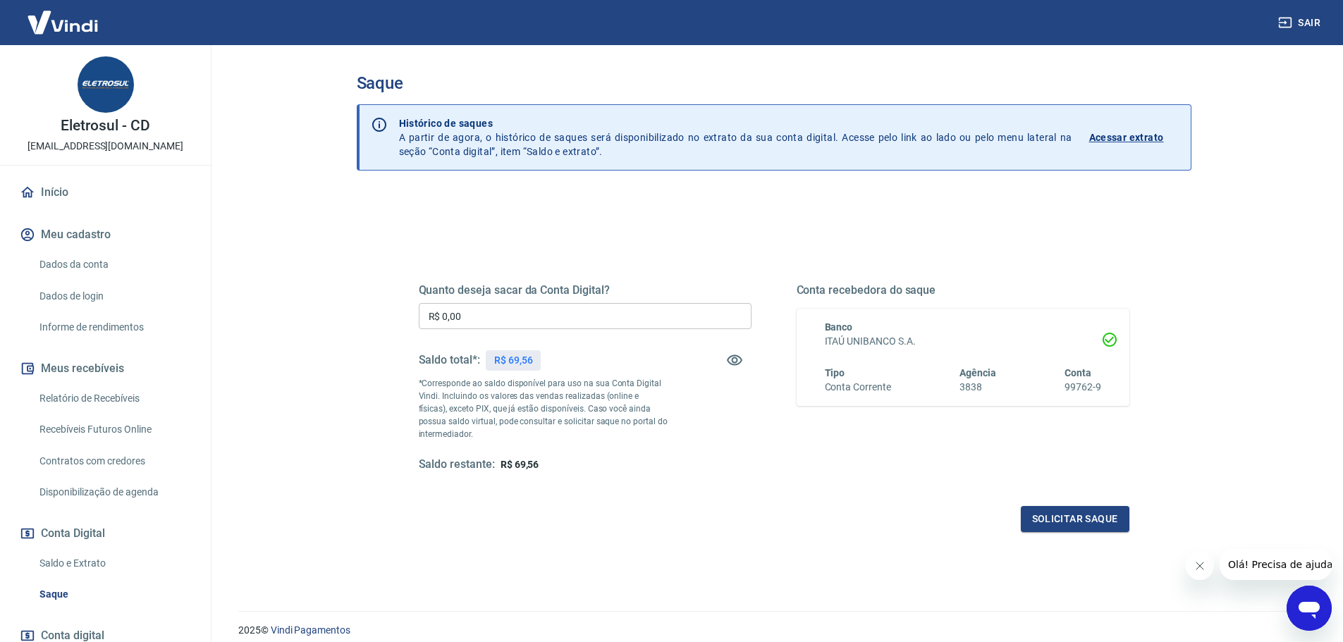
click at [456, 305] on input "R$ 0,00" at bounding box center [585, 316] width 333 height 26
click at [484, 311] on input "R$ 0,00" at bounding box center [585, 316] width 333 height 26
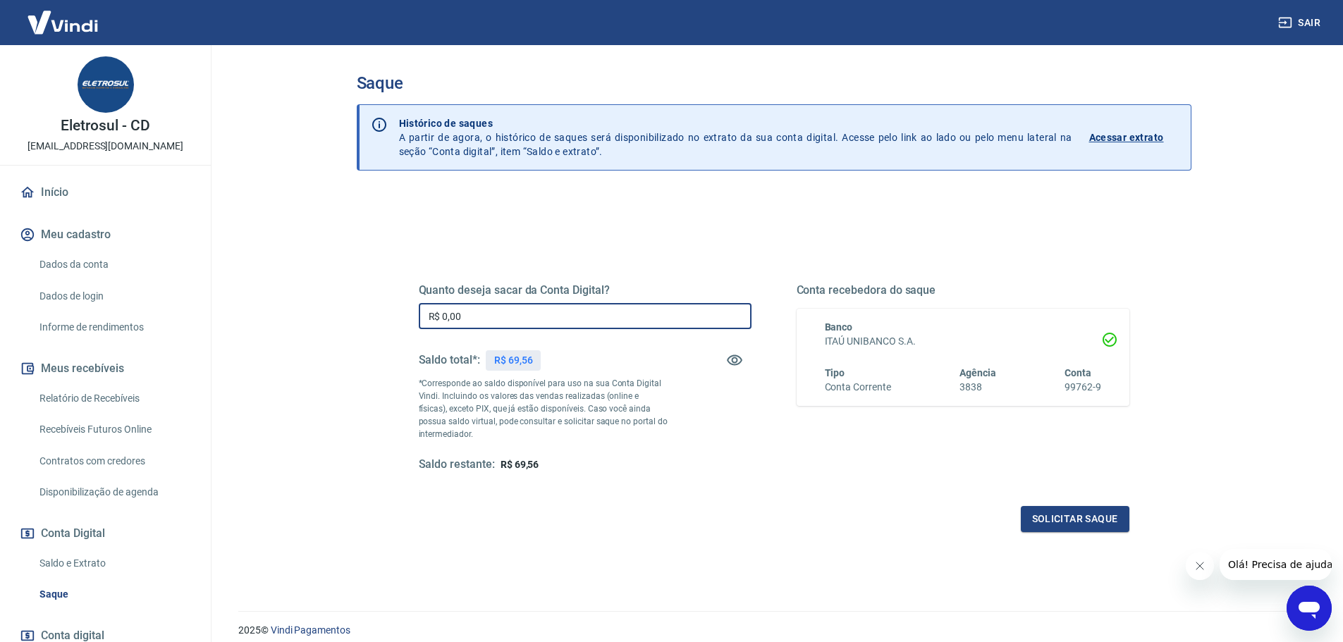
click at [485, 311] on input "R$ 0,00" at bounding box center [585, 316] width 333 height 26
type input "R$ 69,56"
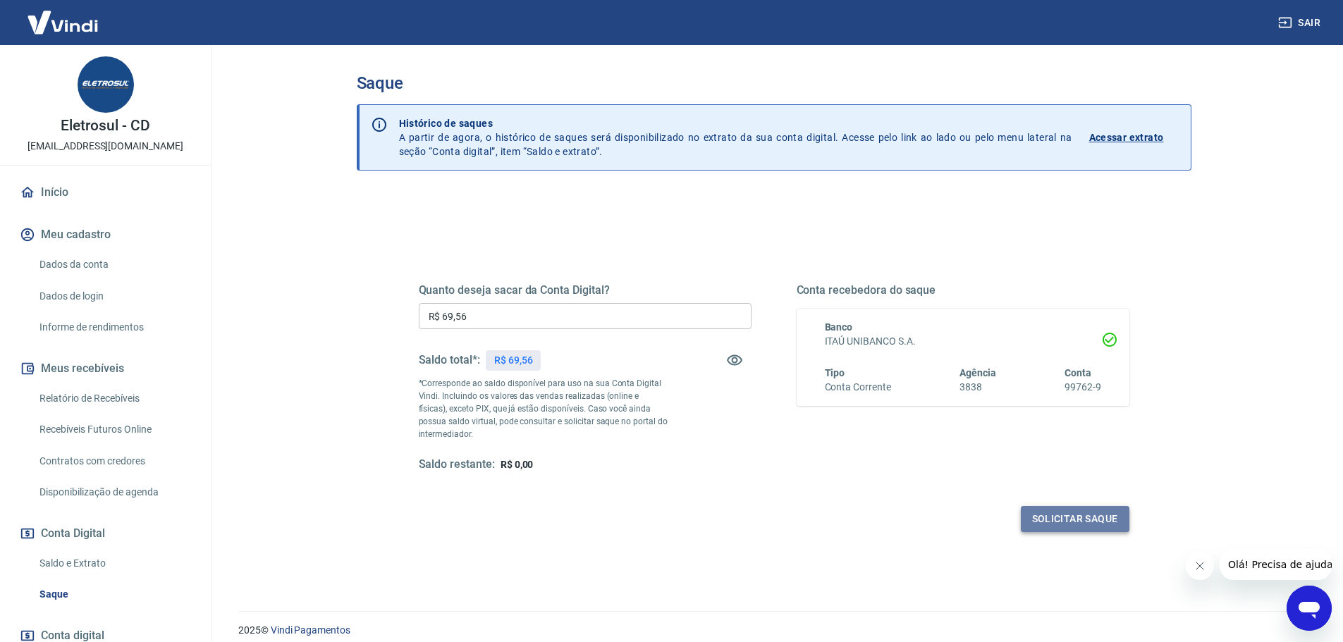
click at [1060, 518] on button "Solicitar saque" at bounding box center [1075, 519] width 109 height 26
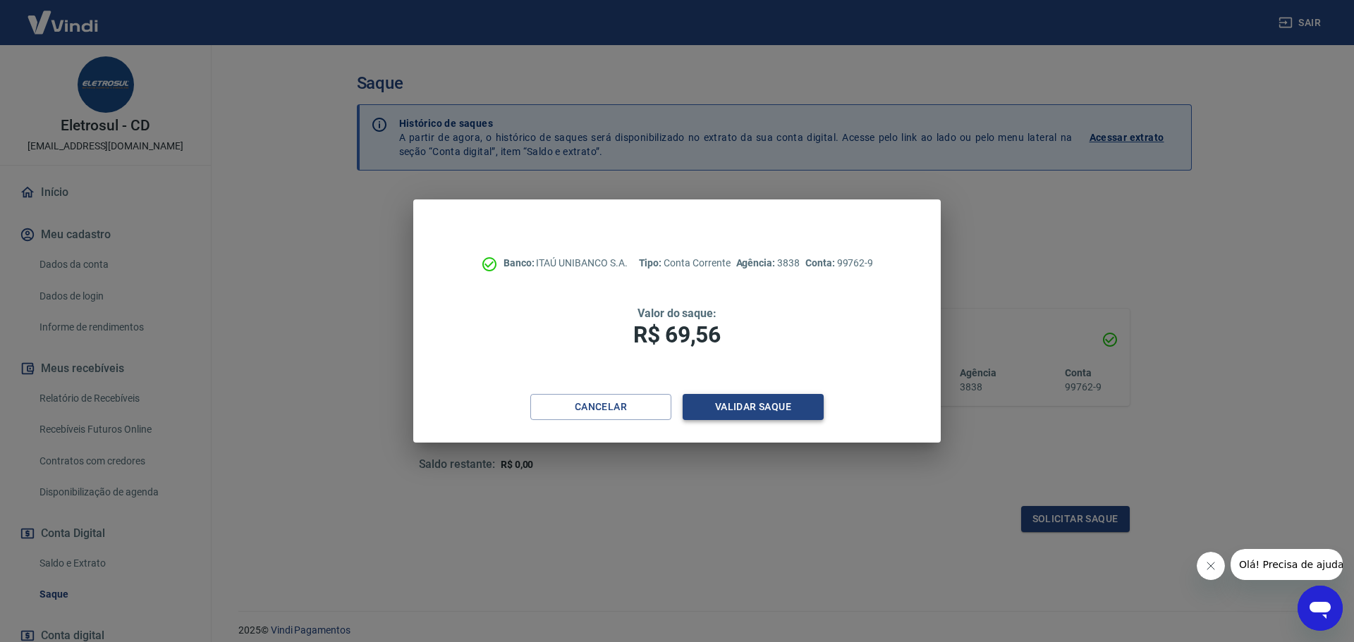
click at [792, 410] on button "Validar saque" at bounding box center [752, 407] width 141 height 26
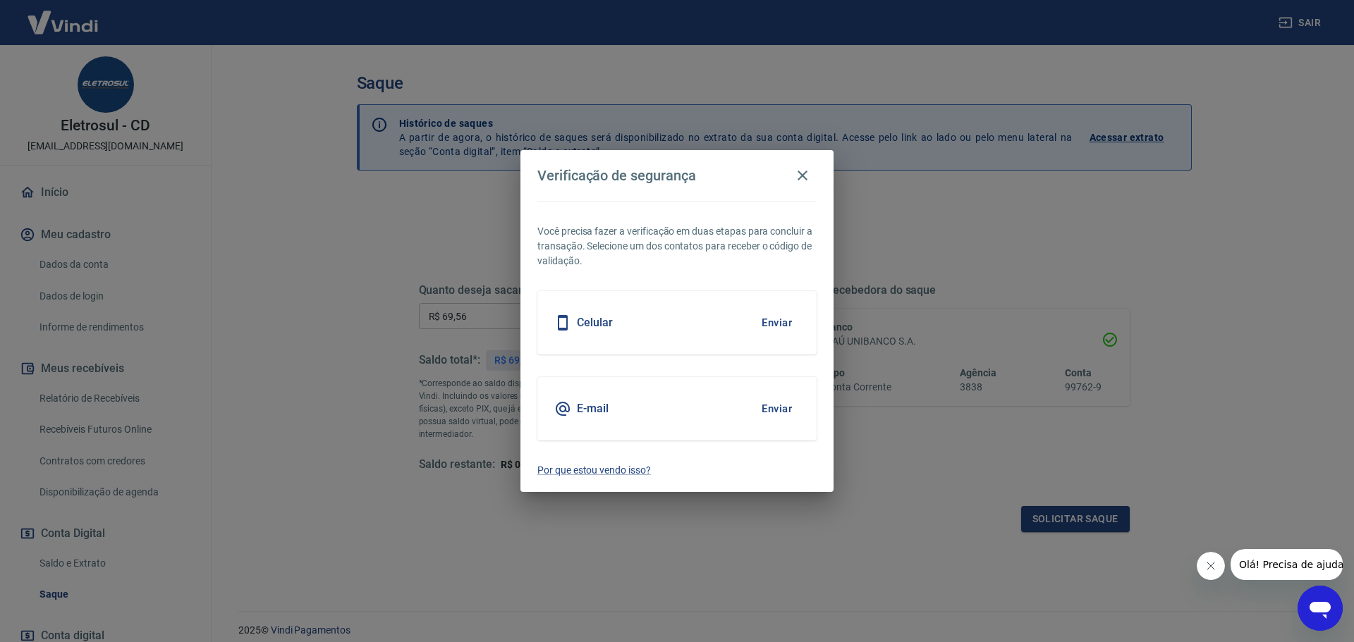
click at [775, 407] on button "Enviar" at bounding box center [777, 409] width 46 height 30
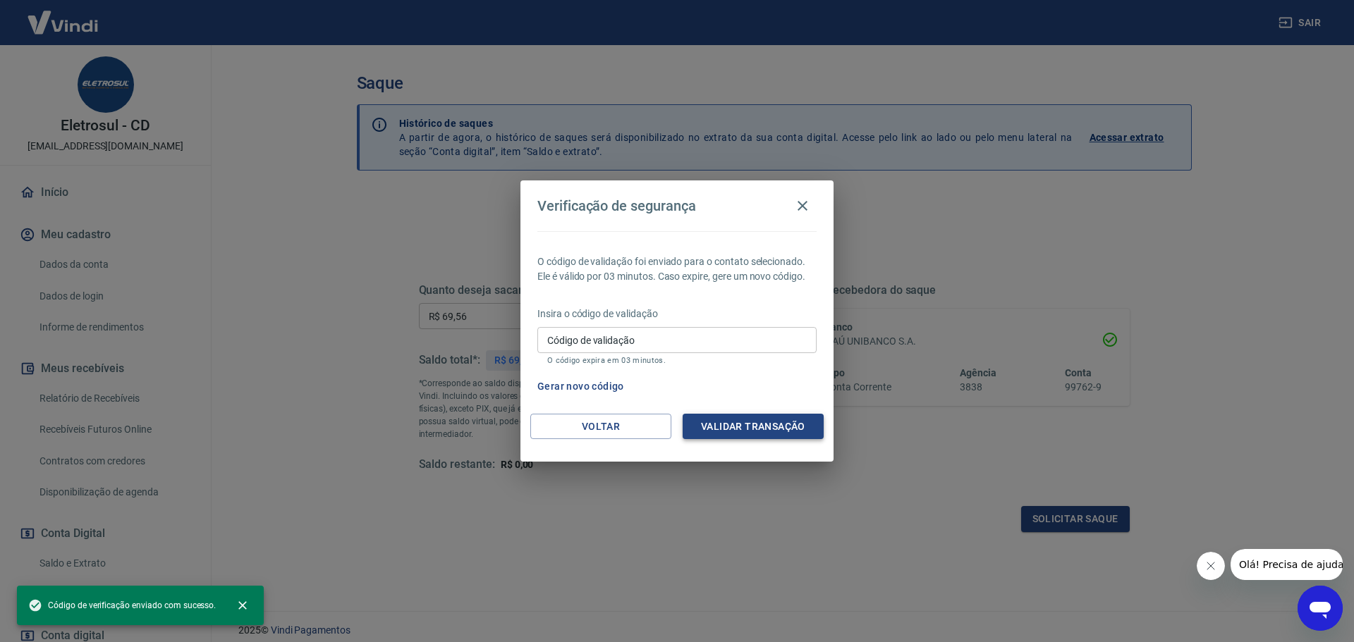
click at [756, 416] on button "Validar transação" at bounding box center [752, 427] width 141 height 26
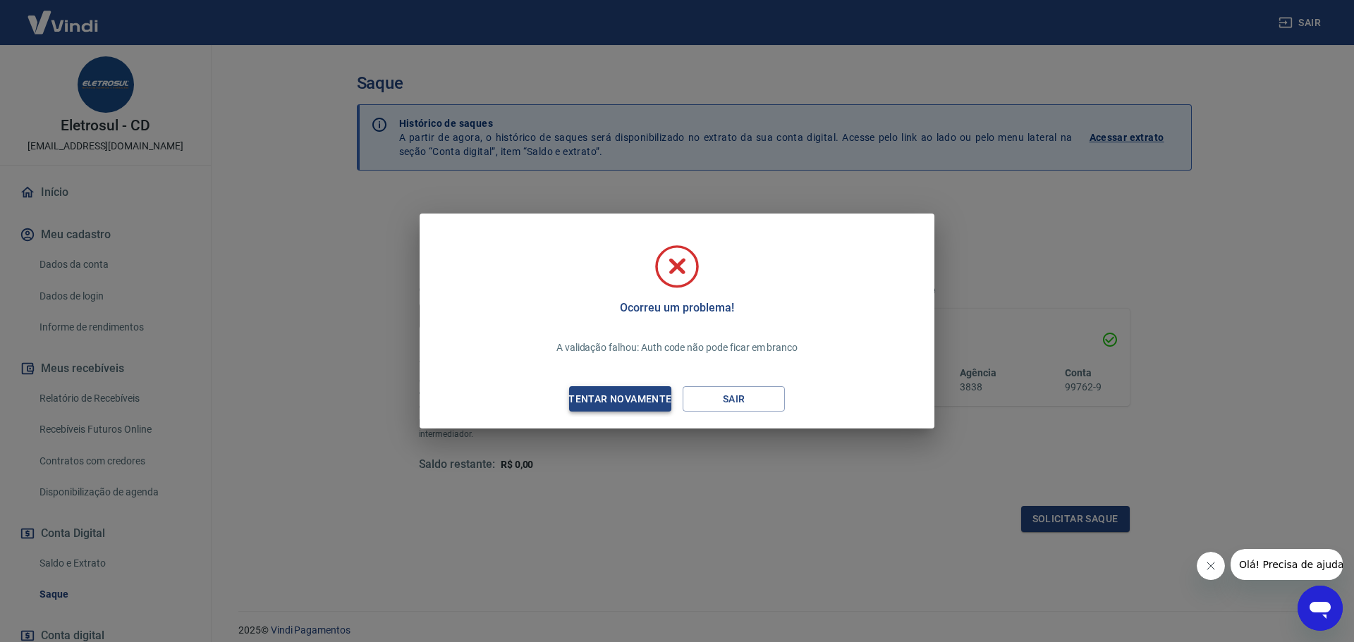
click at [657, 399] on div "Tentar novamente" at bounding box center [619, 400] width 137 height 18
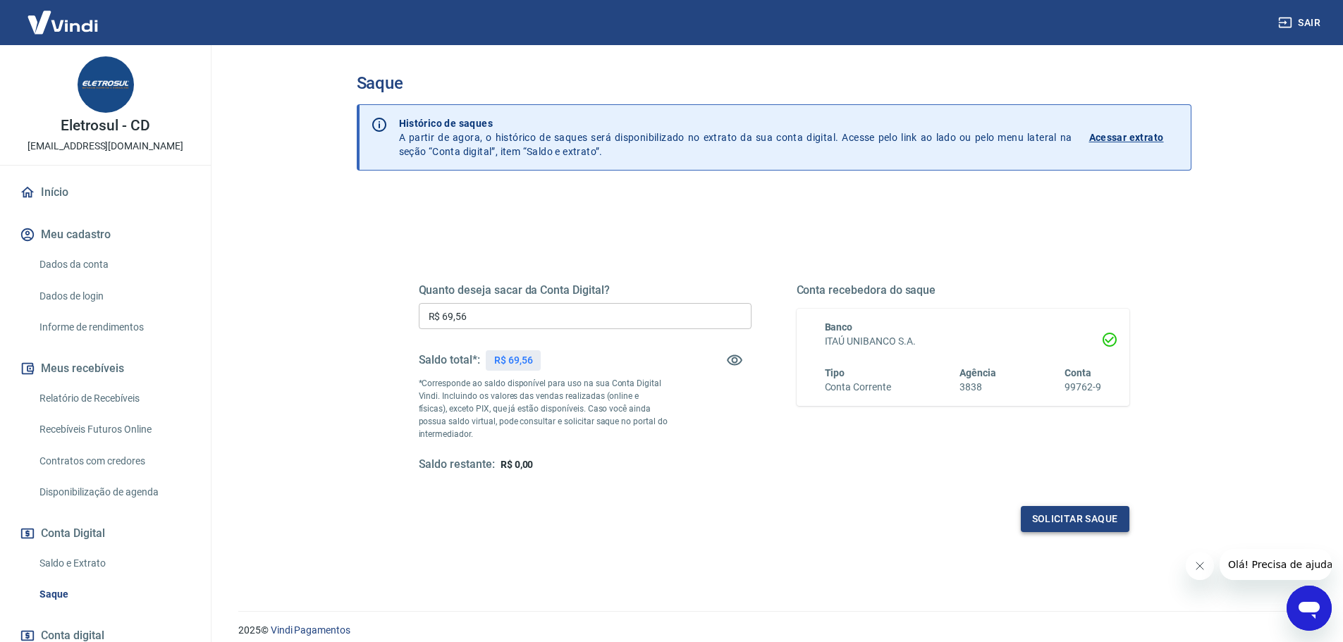
click at [1050, 523] on button "Solicitar saque" at bounding box center [1075, 519] width 109 height 26
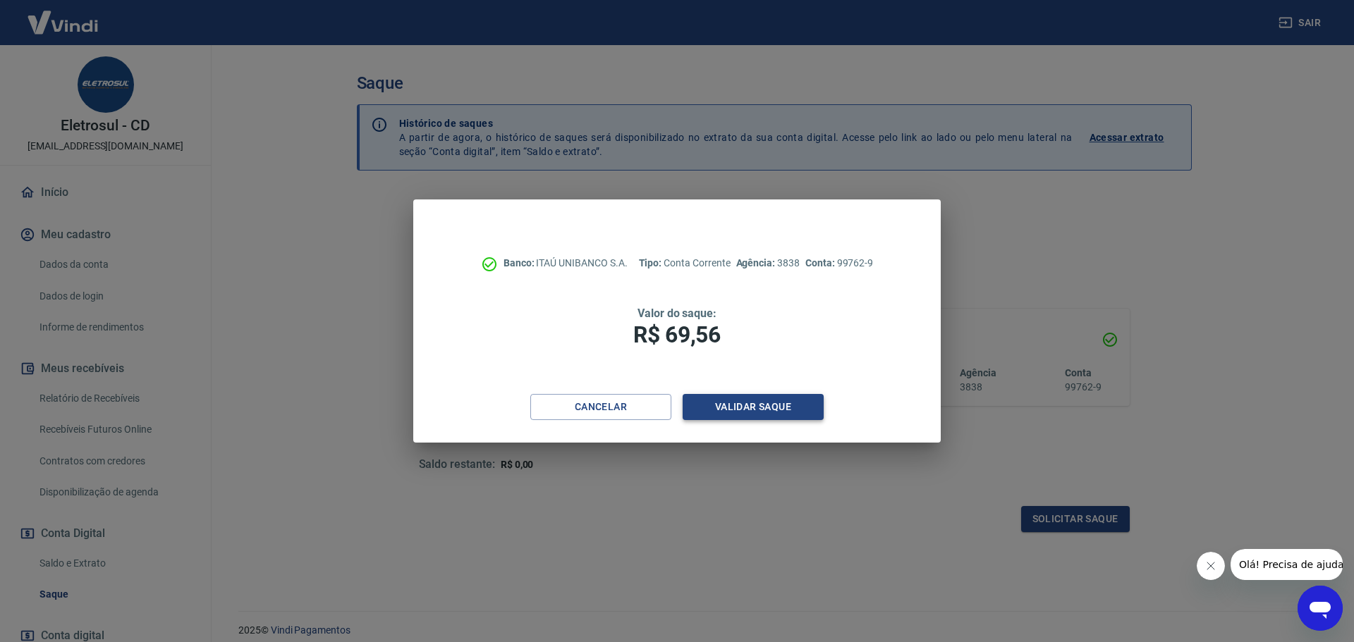
click at [782, 399] on button "Validar saque" at bounding box center [752, 407] width 141 height 26
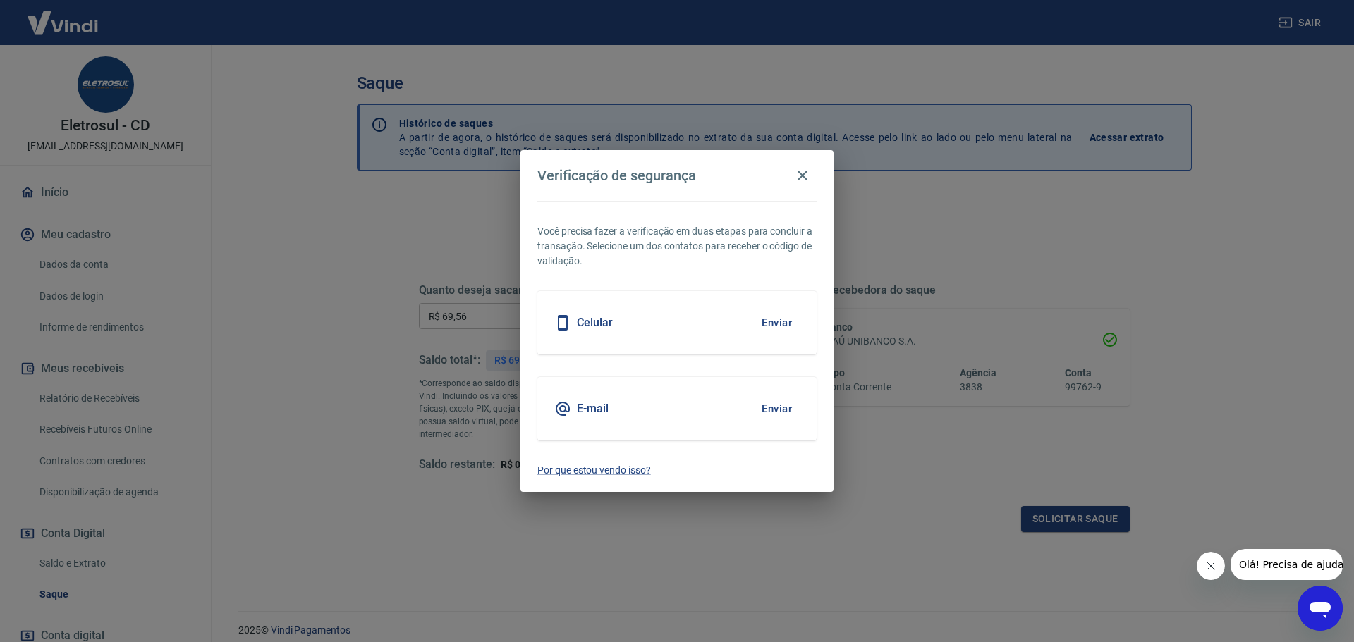
click at [772, 400] on button "Enviar" at bounding box center [777, 409] width 46 height 30
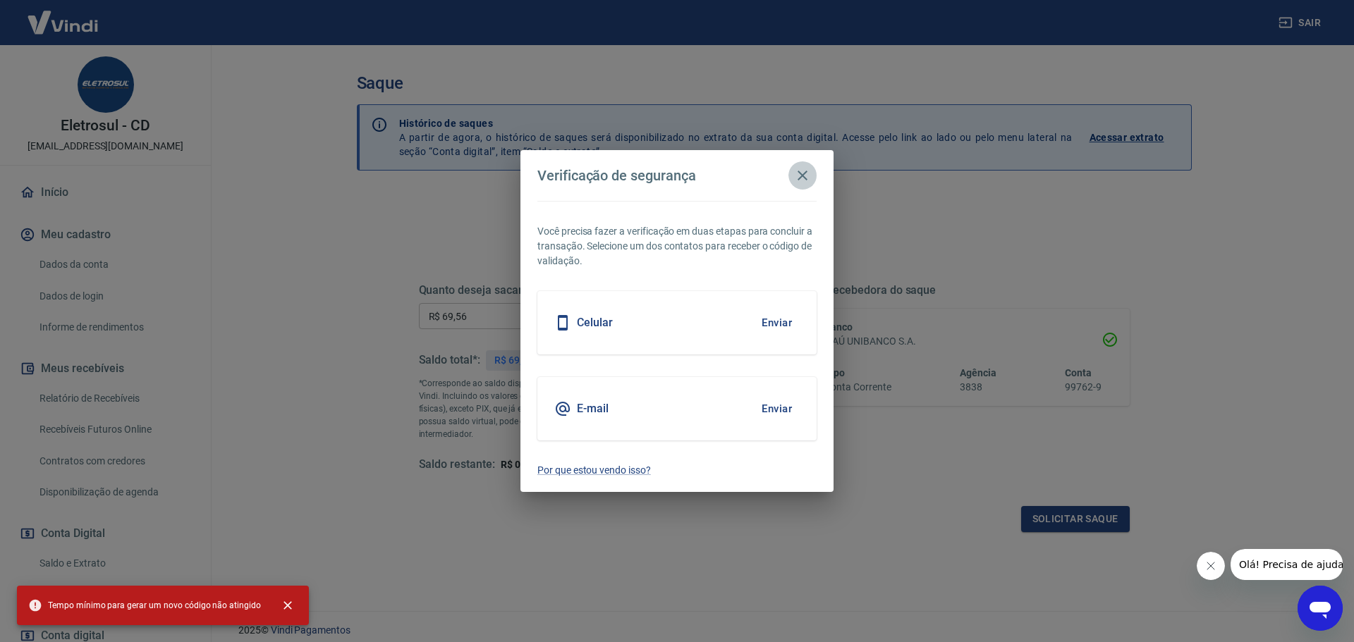
click at [803, 171] on icon "button" at bounding box center [802, 175] width 17 height 17
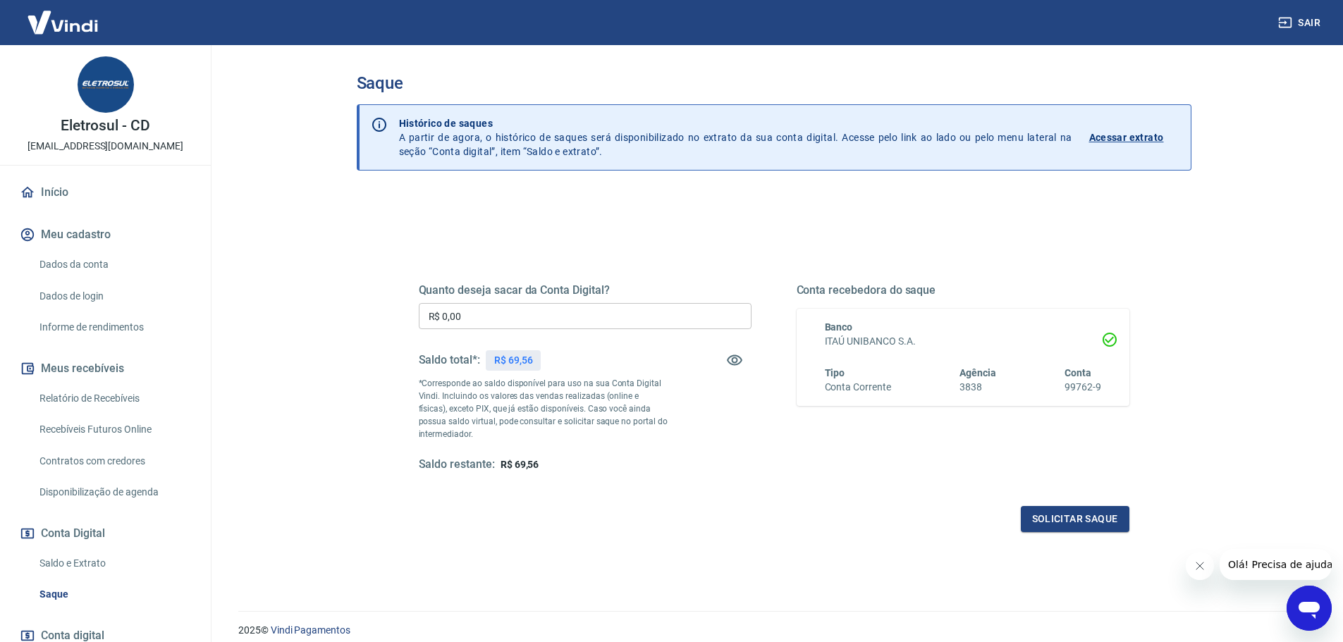
click at [515, 313] on input "R$ 0,00" at bounding box center [585, 316] width 333 height 26
type input "R$ 69,56"
click at [713, 537] on div "Quanto deseja sacar da Conta Digital? R$ 69,56 ​ Saldo total*: R$ 69,56 *Corres…" at bounding box center [774, 385] width 744 height 328
click at [1064, 516] on button "Solicitar saque" at bounding box center [1075, 519] width 109 height 26
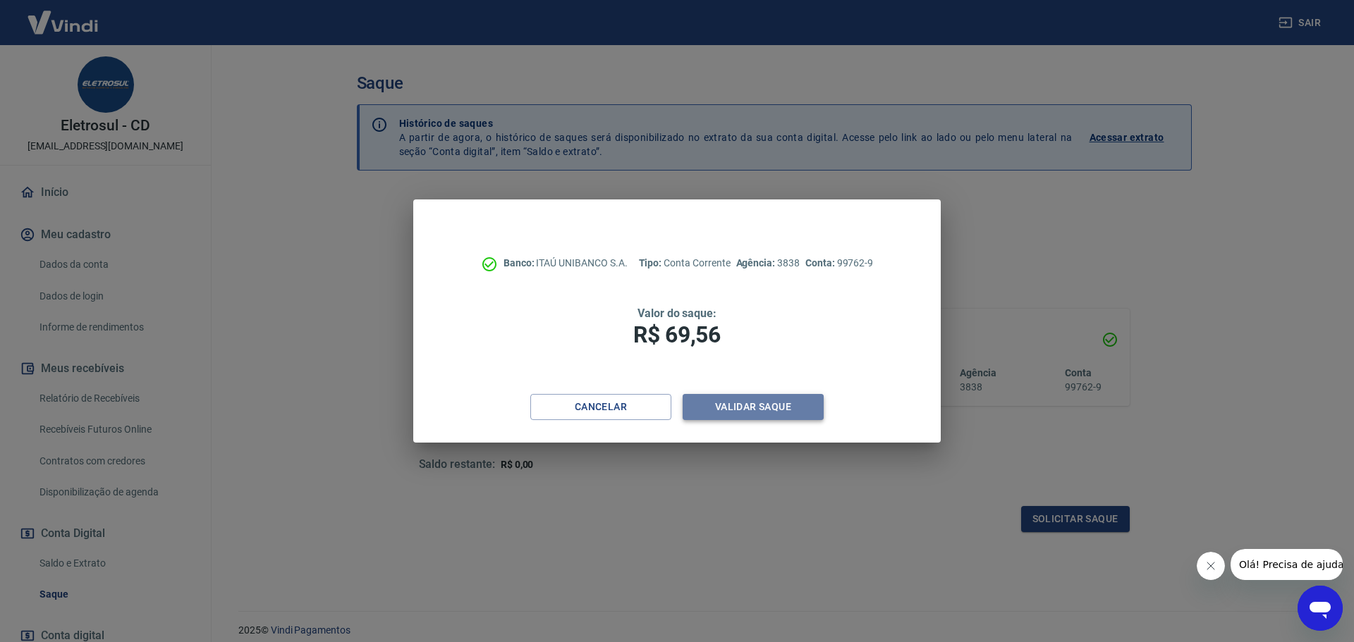
click at [735, 400] on button "Validar saque" at bounding box center [752, 407] width 141 height 26
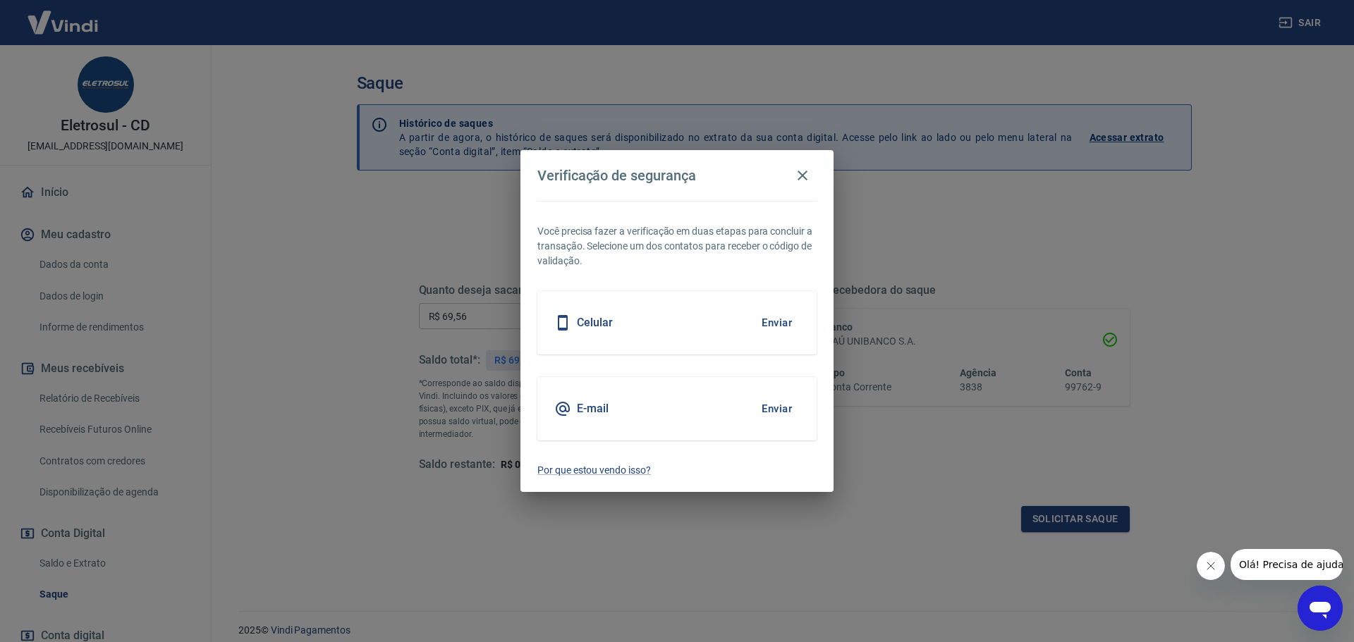
click at [761, 402] on button "Enviar" at bounding box center [777, 409] width 46 height 30
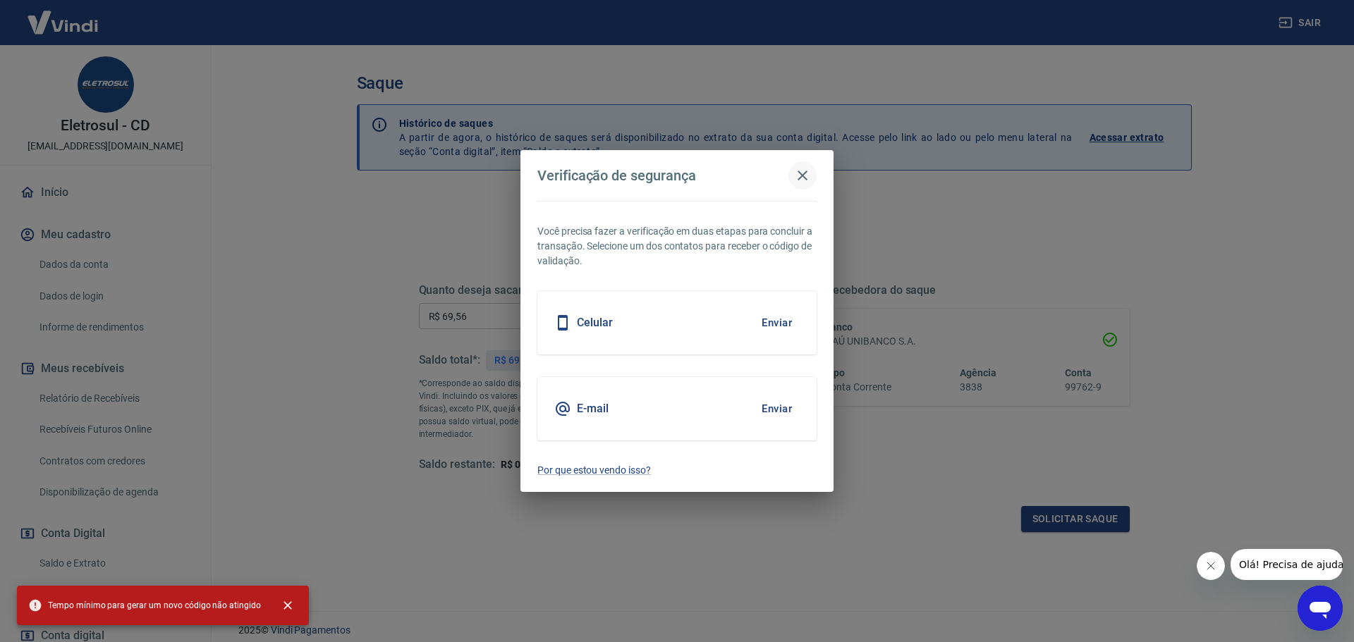
click at [802, 178] on icon "button" at bounding box center [802, 175] width 17 height 17
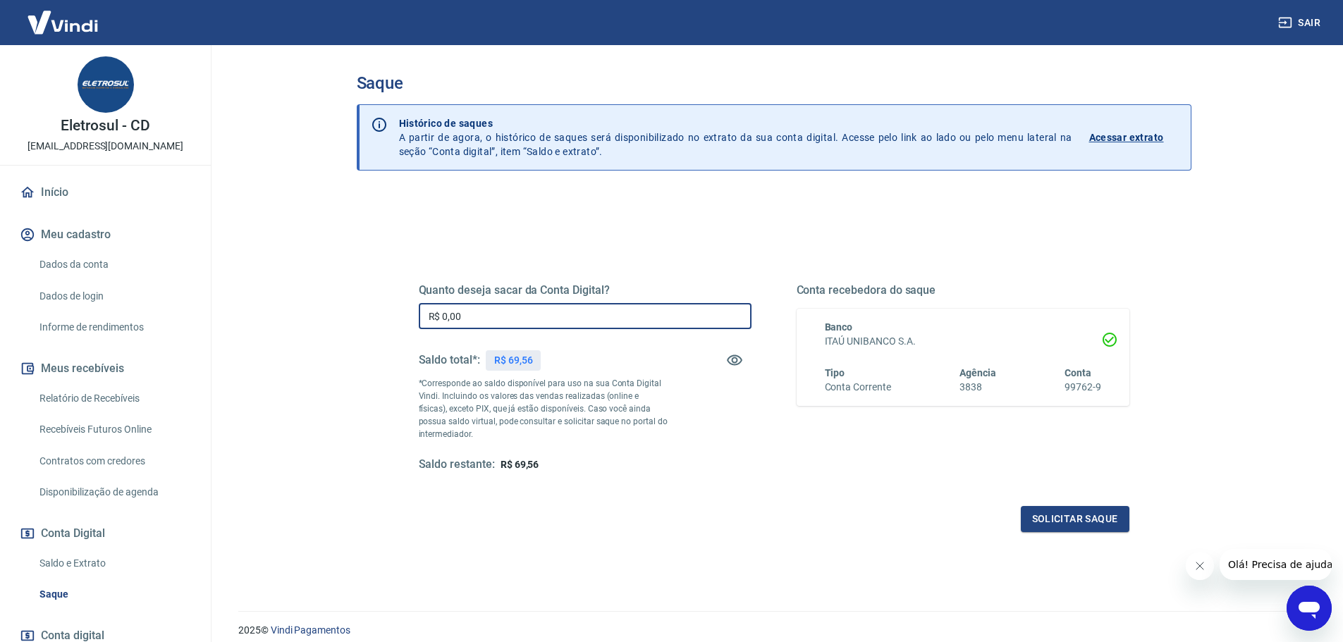
click at [625, 317] on input "R$ 0,00" at bounding box center [585, 316] width 333 height 26
type input "R$ 69,56"
drag, startPoint x: 725, startPoint y: 571, endPoint x: 771, endPoint y: 552, distance: 49.6
click at [725, 568] on div "Quanto deseja sacar da Conta Digital? R$ 69,56 ​ Saldo total*: R$ 69,56 *Corres…" at bounding box center [774, 445] width 835 height 504
click at [1069, 511] on button "Solicitar saque" at bounding box center [1075, 519] width 109 height 26
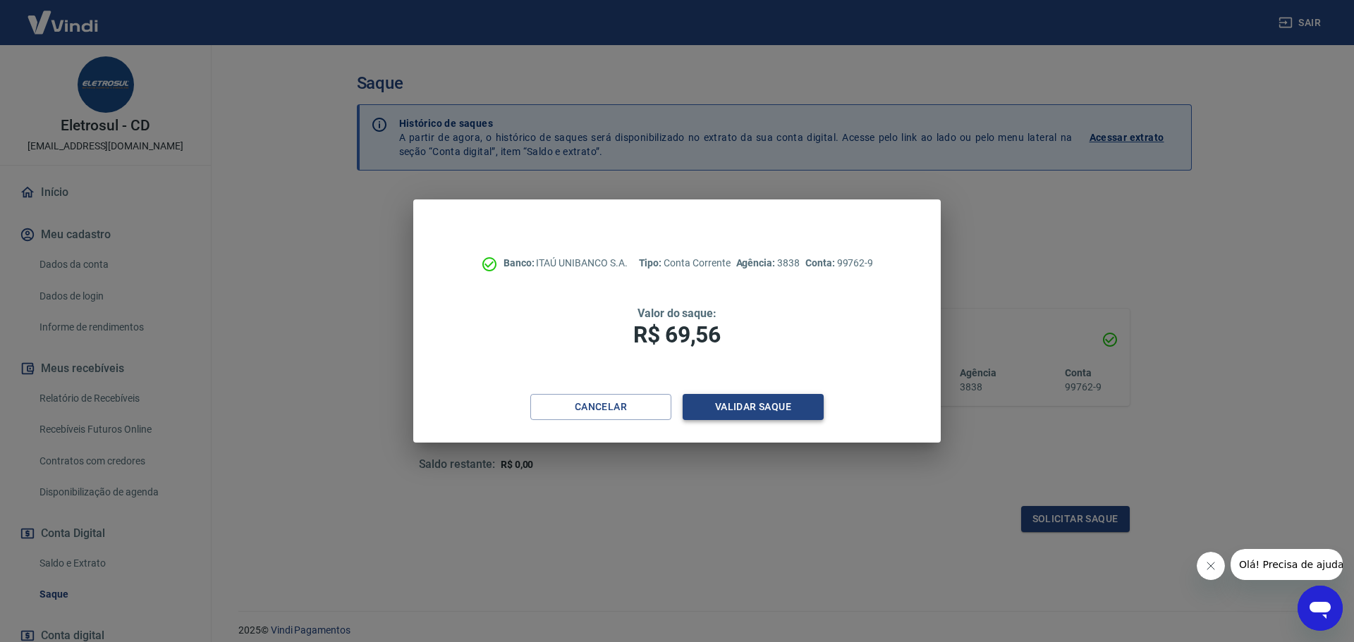
click at [782, 408] on button "Validar saque" at bounding box center [752, 407] width 141 height 26
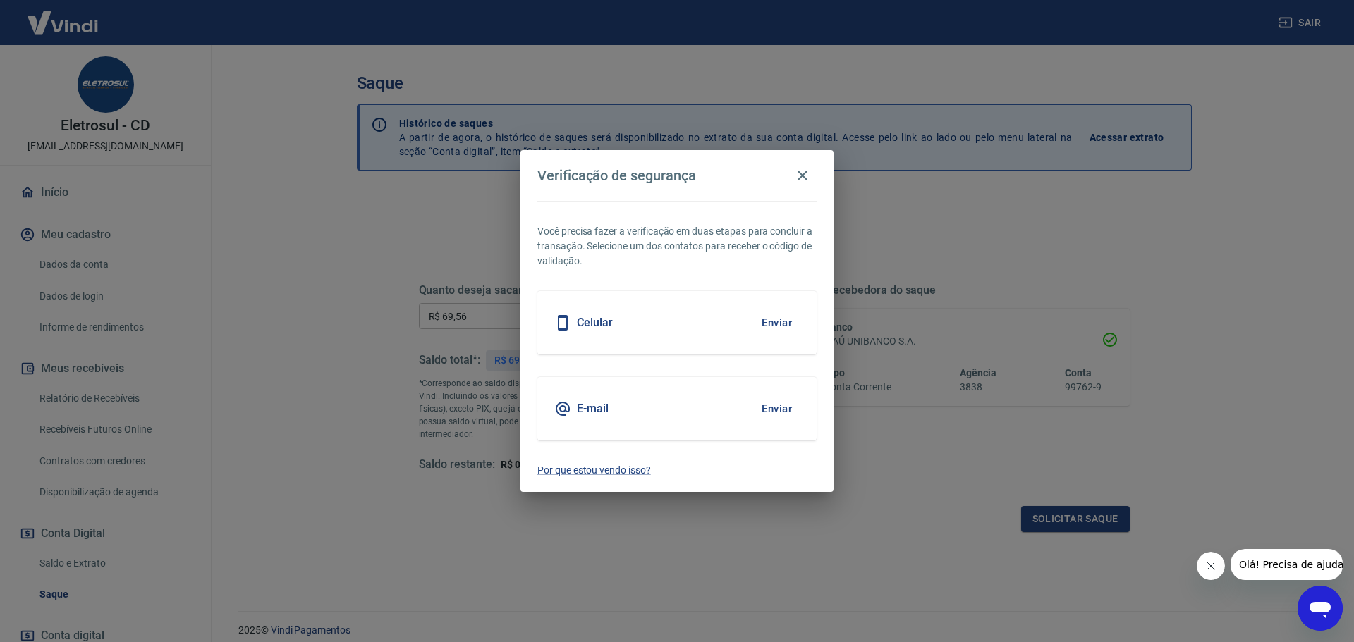
click at [779, 401] on button "Enviar" at bounding box center [777, 409] width 46 height 30
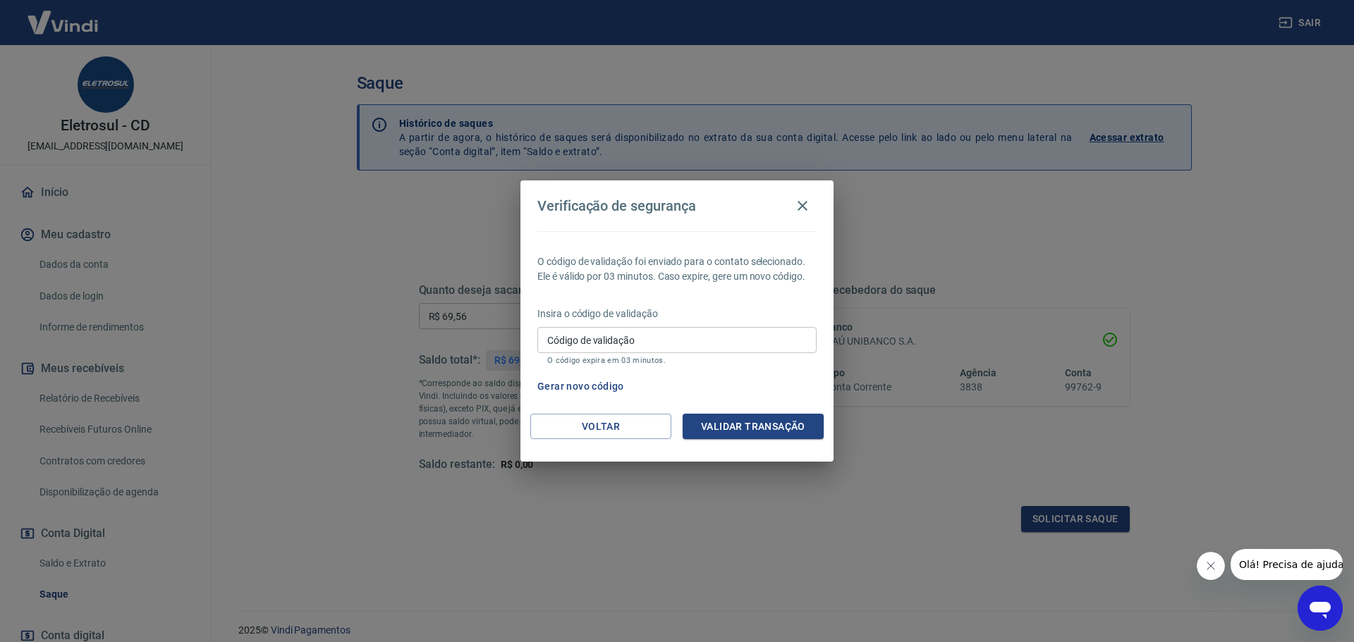
click at [564, 336] on input "Código de validação" at bounding box center [676, 340] width 279 height 26
type input "680393"
click at [714, 426] on button "Validar transação" at bounding box center [752, 427] width 141 height 26
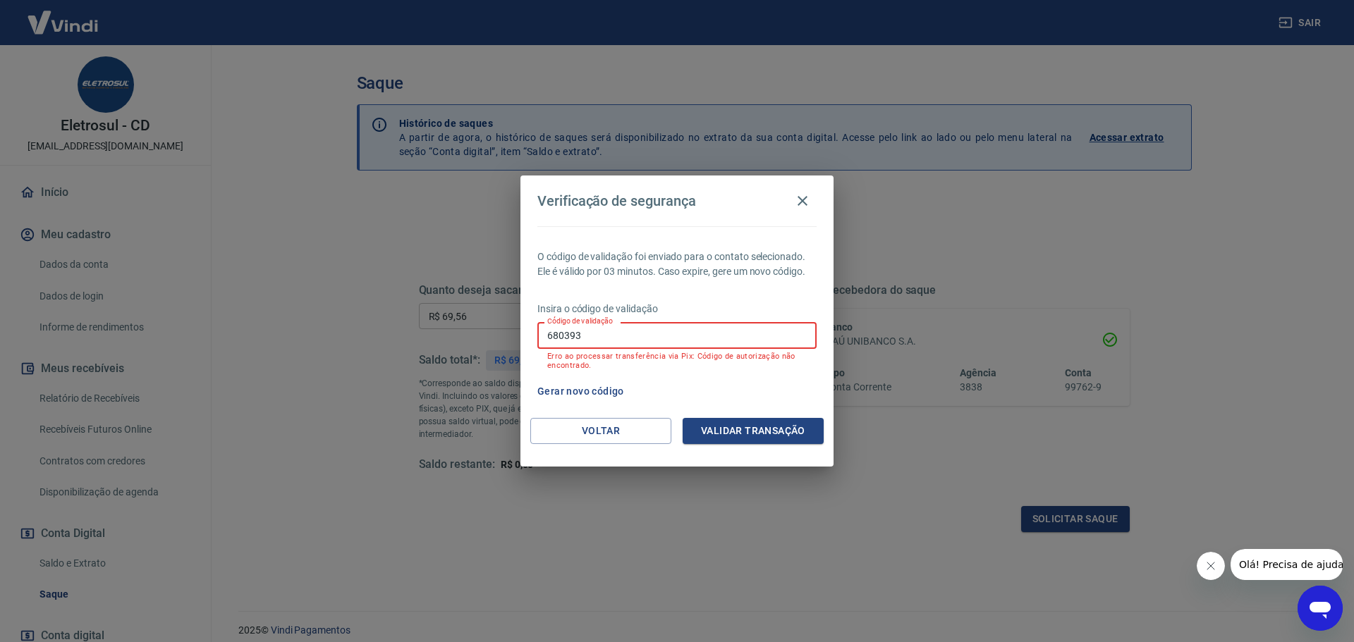
drag, startPoint x: 613, startPoint y: 338, endPoint x: 519, endPoint y: 345, distance: 94.0
click at [519, 345] on div "Verificação de segurança O código de validação foi enviado para o contato selec…" at bounding box center [677, 321] width 1354 height 642
click at [563, 387] on button "Gerar novo código" at bounding box center [581, 392] width 98 height 26
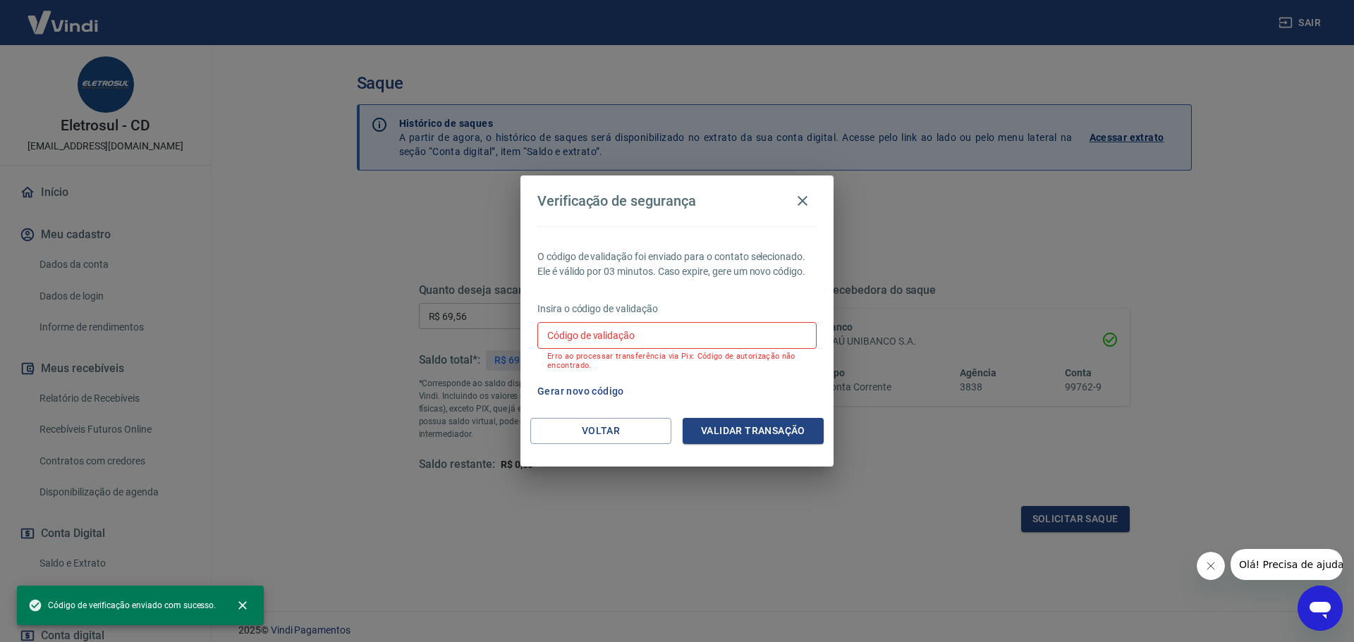
click at [591, 338] on input "Código de validação" at bounding box center [676, 335] width 279 height 26
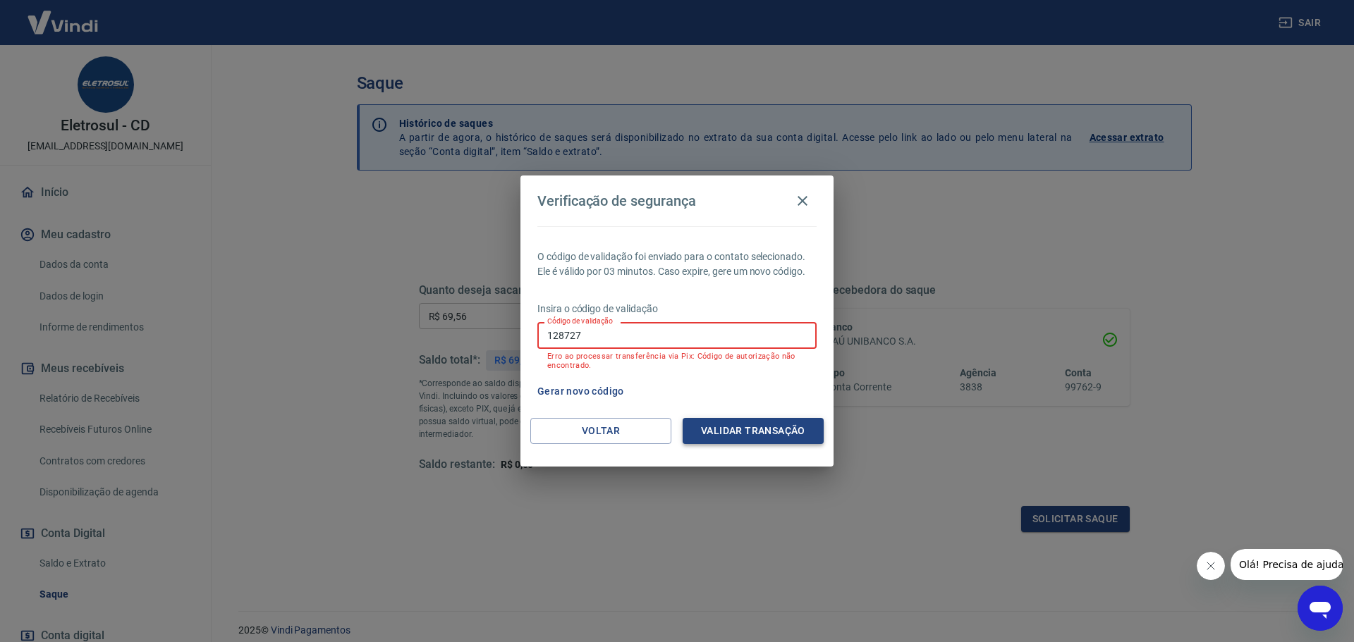
type input "128727"
click at [710, 426] on button "Validar transação" at bounding box center [752, 431] width 141 height 26
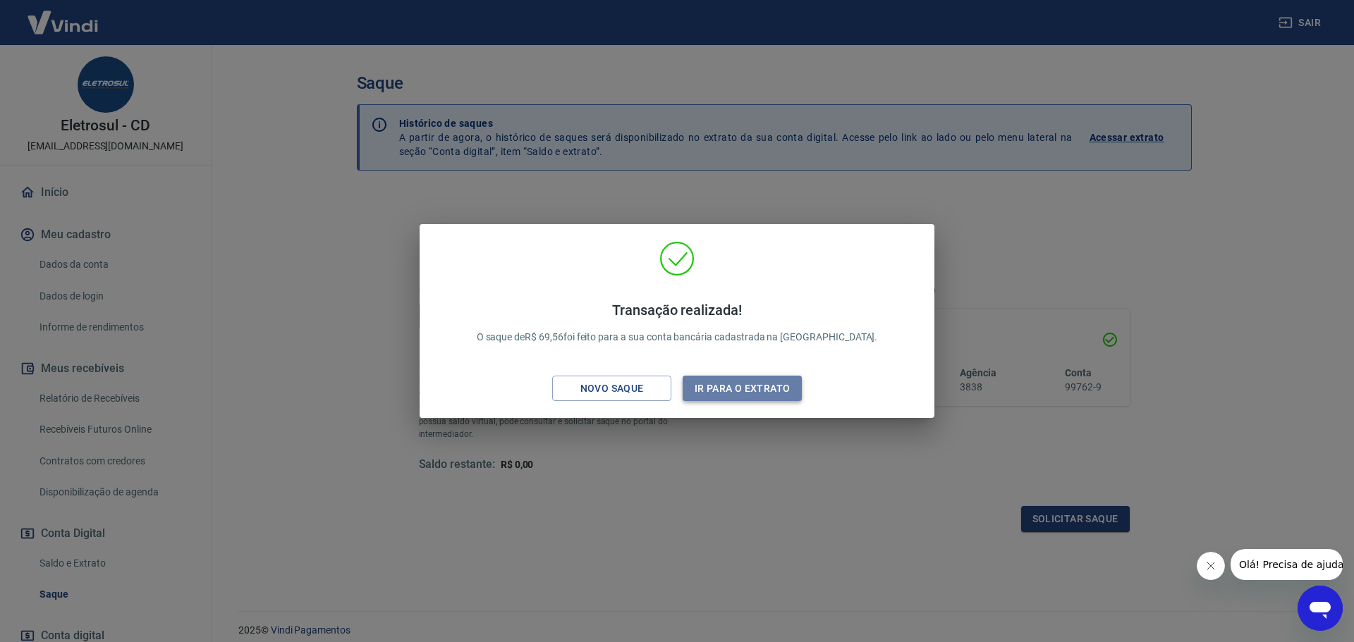
click at [704, 393] on button "Ir para o extrato" at bounding box center [741, 389] width 119 height 26
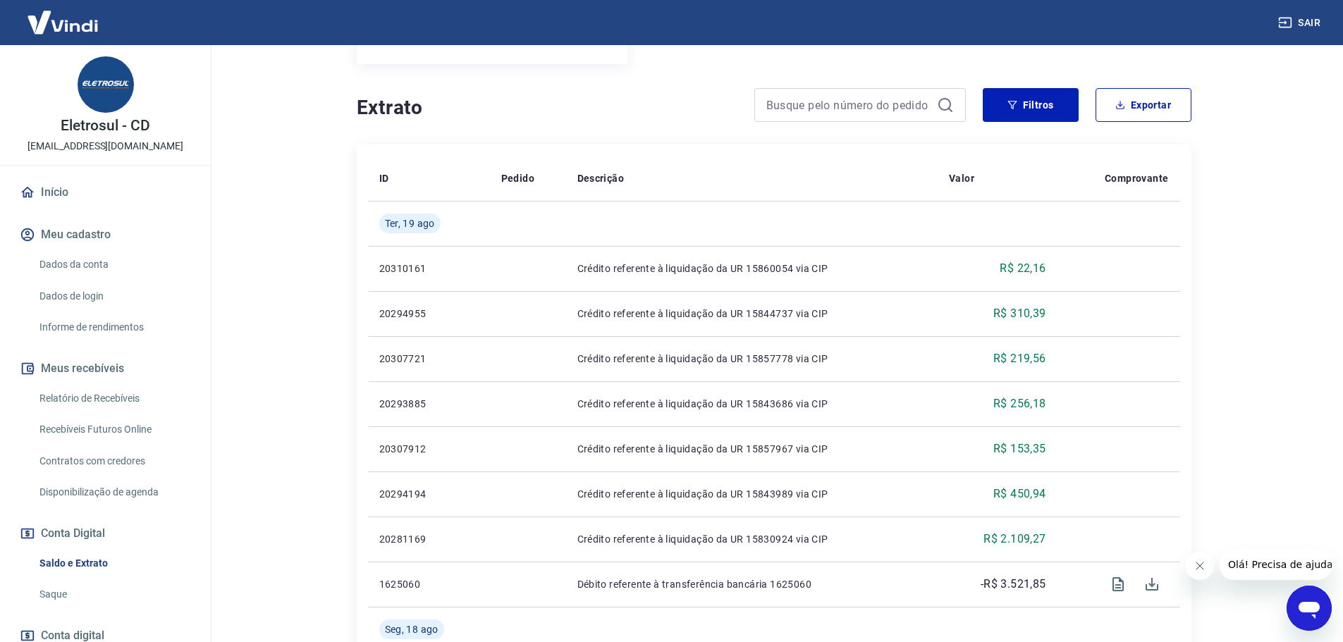
scroll to position [141, 0]
